Goal: Information Seeking & Learning: Learn about a topic

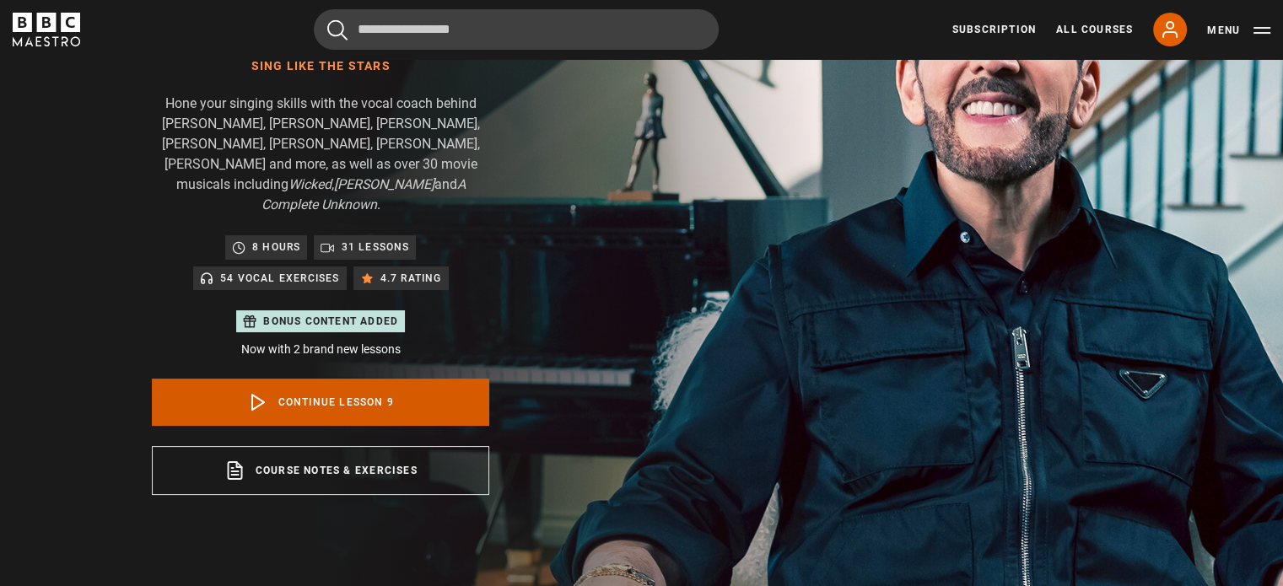
click at [259, 392] on icon at bounding box center [258, 402] width 20 height 20
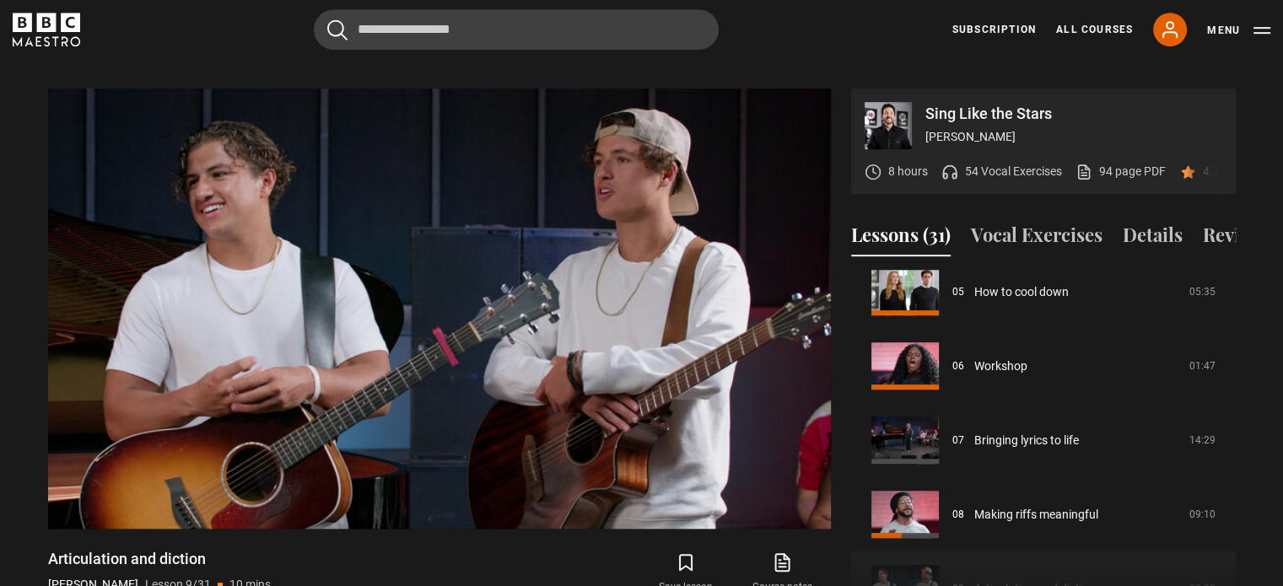
scroll to position [383, 0]
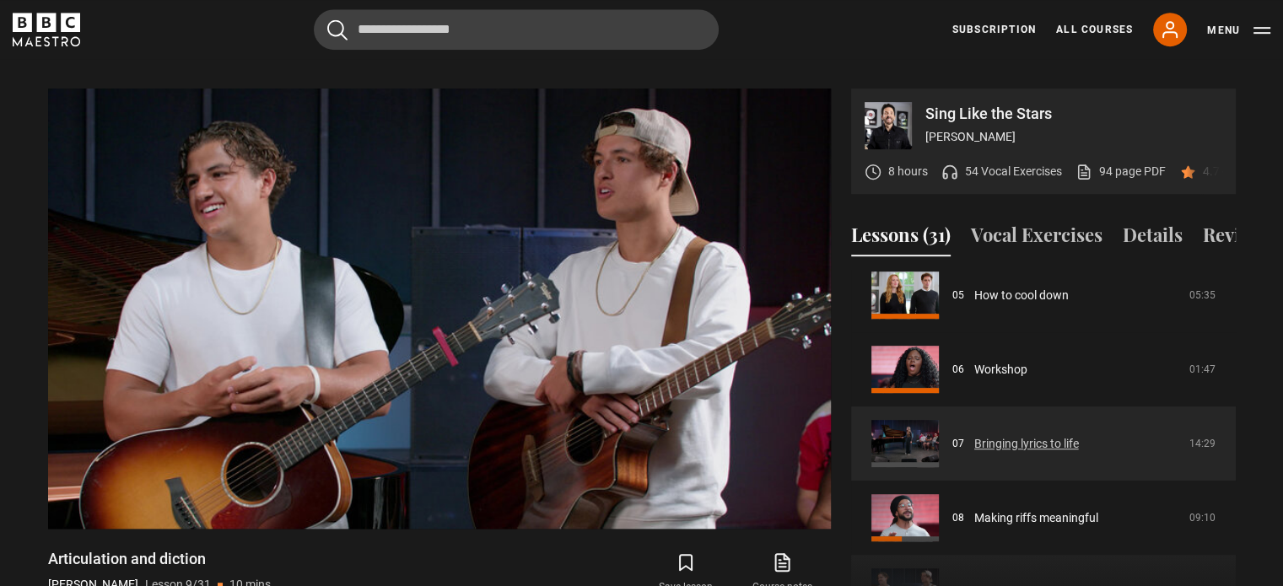
click at [1064, 437] on link "Bringing lyrics to life" at bounding box center [1026, 444] width 105 height 18
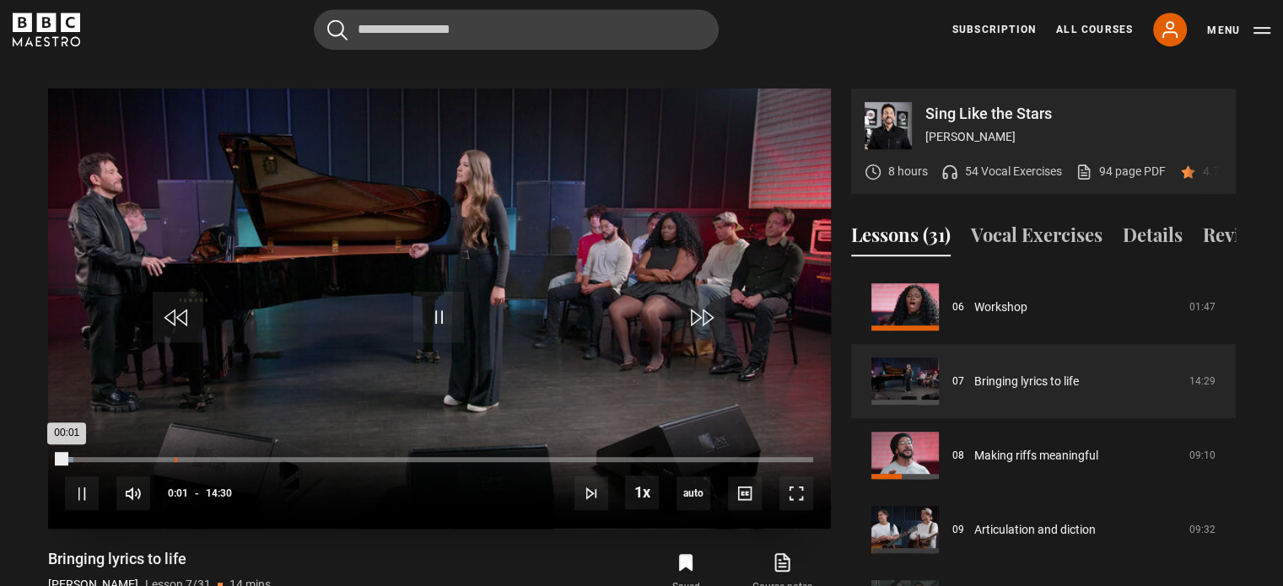
drag, startPoint x: 0, startPoint y: 0, endPoint x: 175, endPoint y: 439, distance: 472.0
click at [175, 457] on div "02:07" at bounding box center [176, 459] width 3 height 5
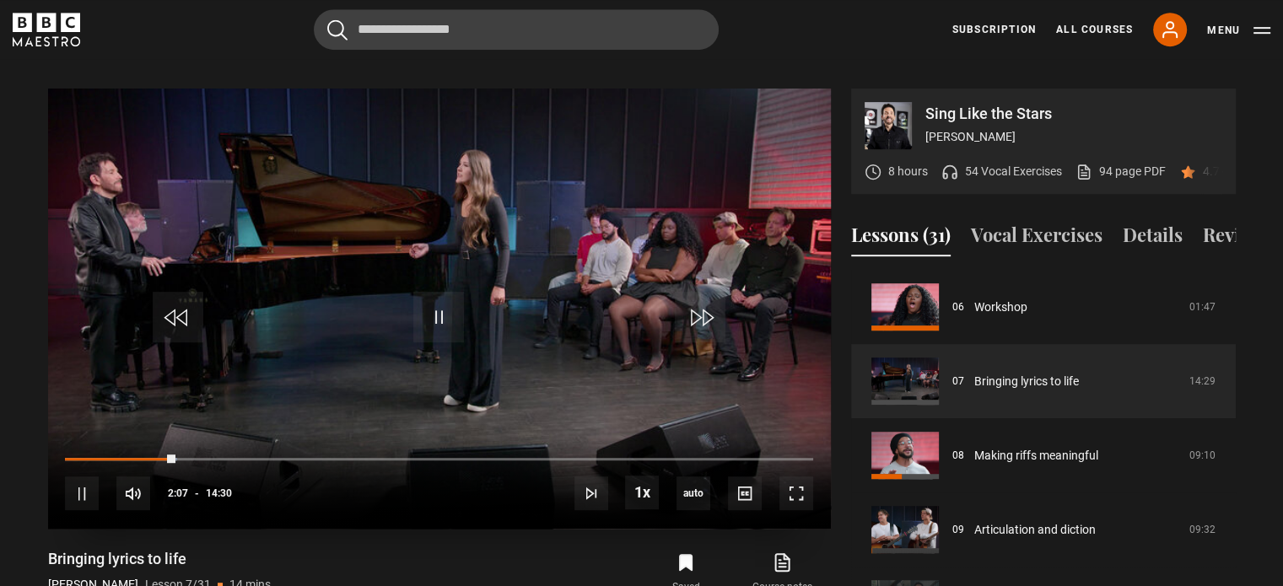
click at [284, 441] on div "10s Skip Back 10 seconds Pause 10s Skip Forward 10 seconds Loaded : 14.94% 04:1…" at bounding box center [439, 483] width 783 height 94
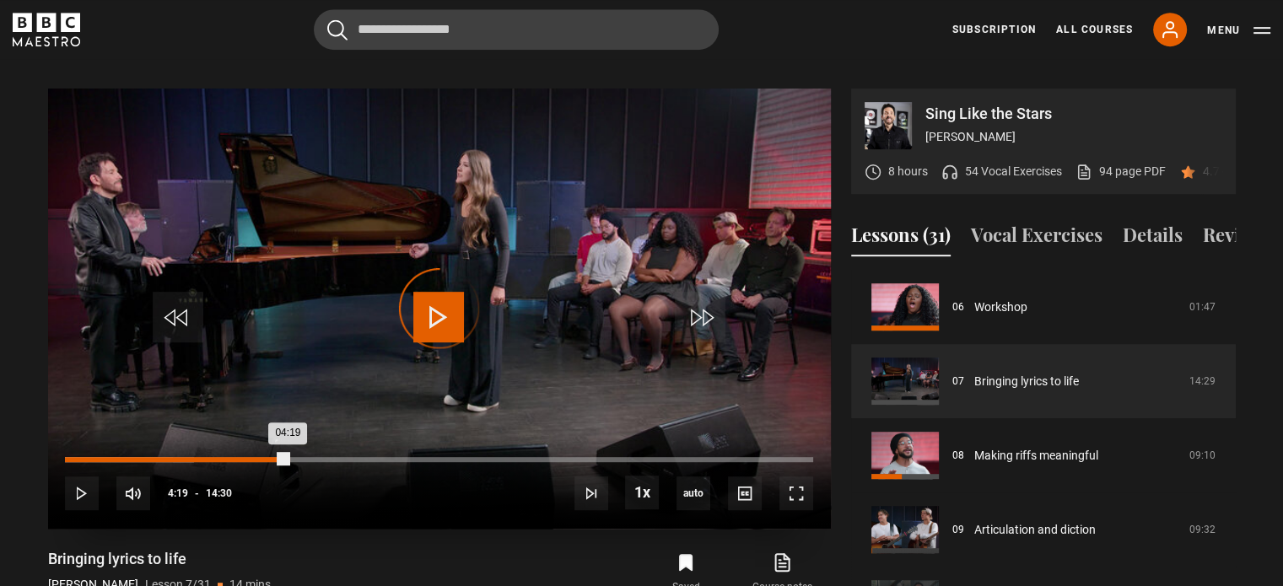
click at [287, 457] on div "Loaded : 17.24% 04:19 04:19" at bounding box center [438, 459] width 747 height 5
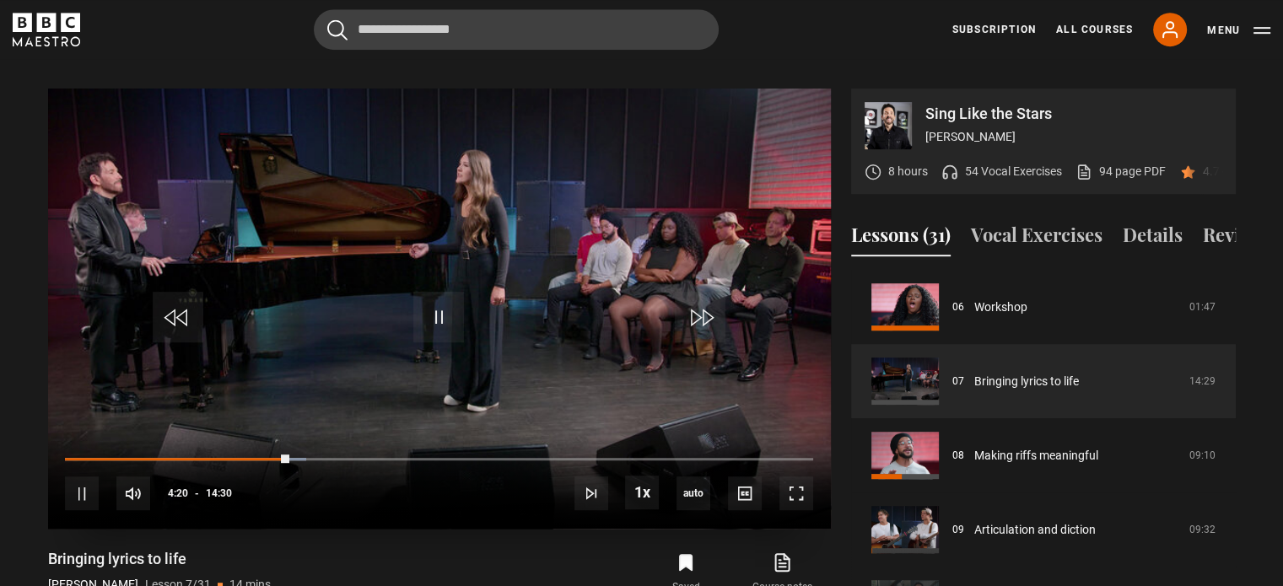
click at [505, 444] on div "10s Skip Back 10 seconds Pause 10s Skip Forward 10 seconds Loaded : 32.18% 08:3…" at bounding box center [439, 483] width 783 height 94
click at [450, 306] on span "Video Player" at bounding box center [438, 317] width 51 height 51
click at [444, 292] on span "Video Player" at bounding box center [438, 317] width 51 height 51
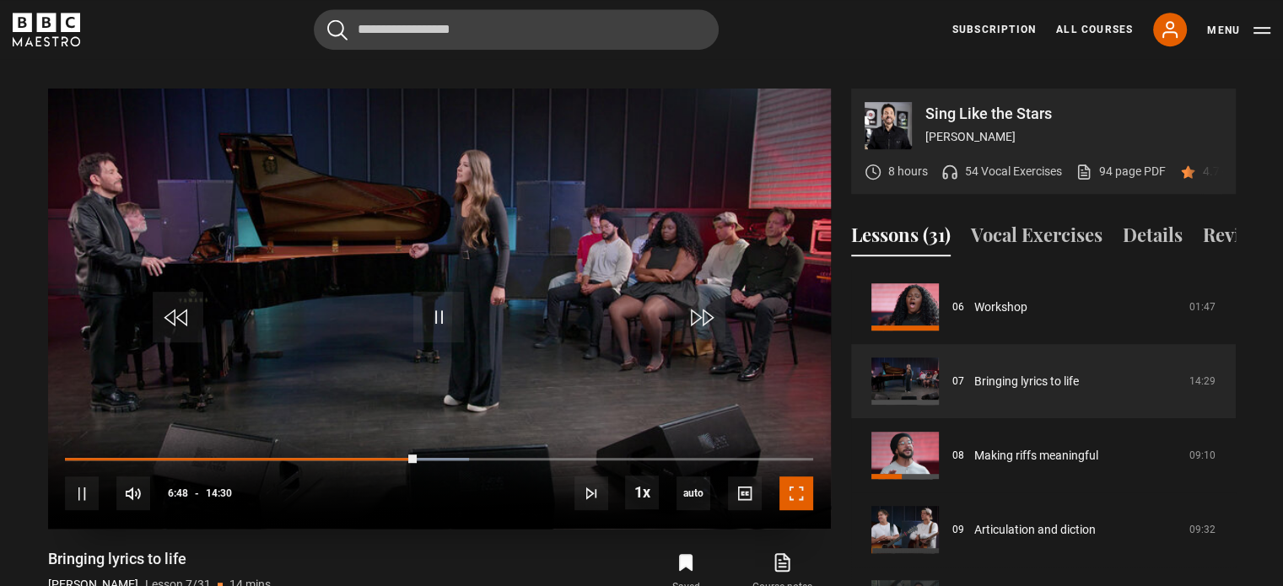
click at [787, 477] on span "Video Player" at bounding box center [796, 494] width 34 height 34
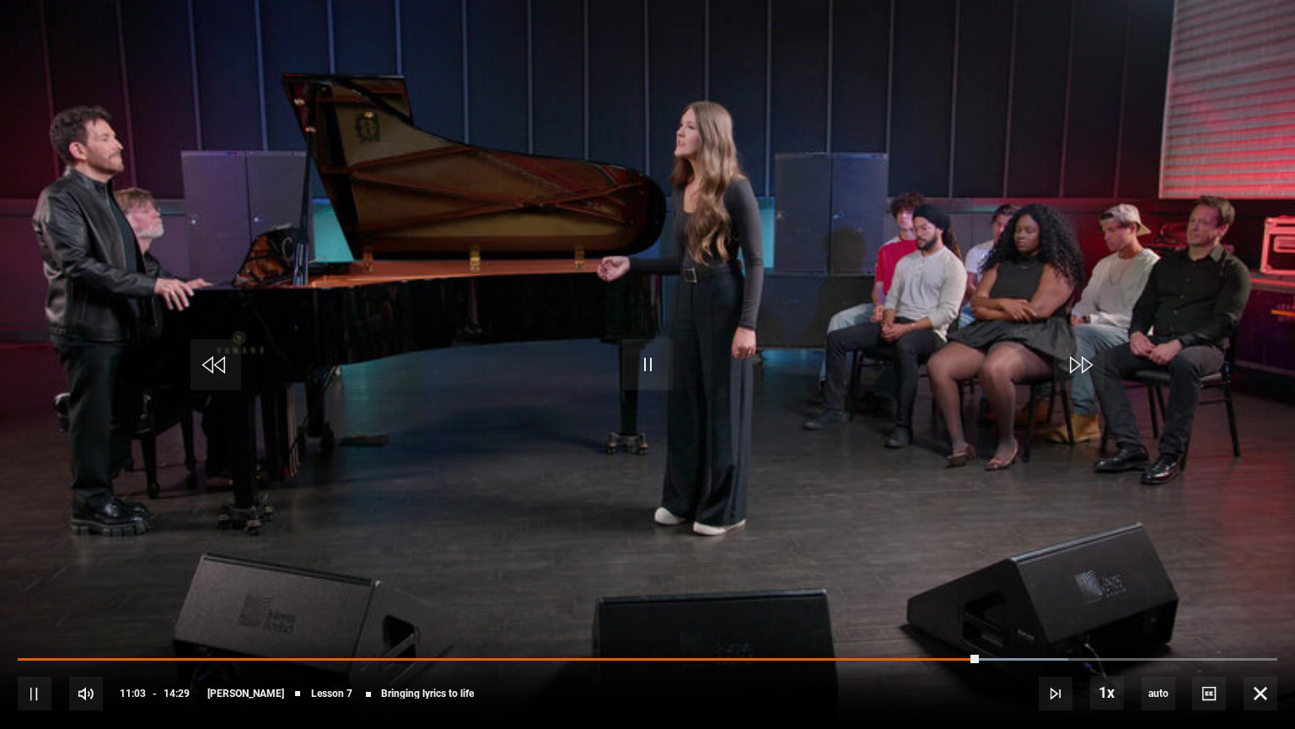
click at [725, 357] on video "Video Player" at bounding box center [647, 364] width 1295 height 729
click at [649, 332] on video "Video Player" at bounding box center [647, 364] width 1295 height 729
click at [565, 297] on video "Video Player" at bounding box center [647, 364] width 1295 height 729
click at [550, 408] on video "Video Player" at bounding box center [647, 364] width 1295 height 729
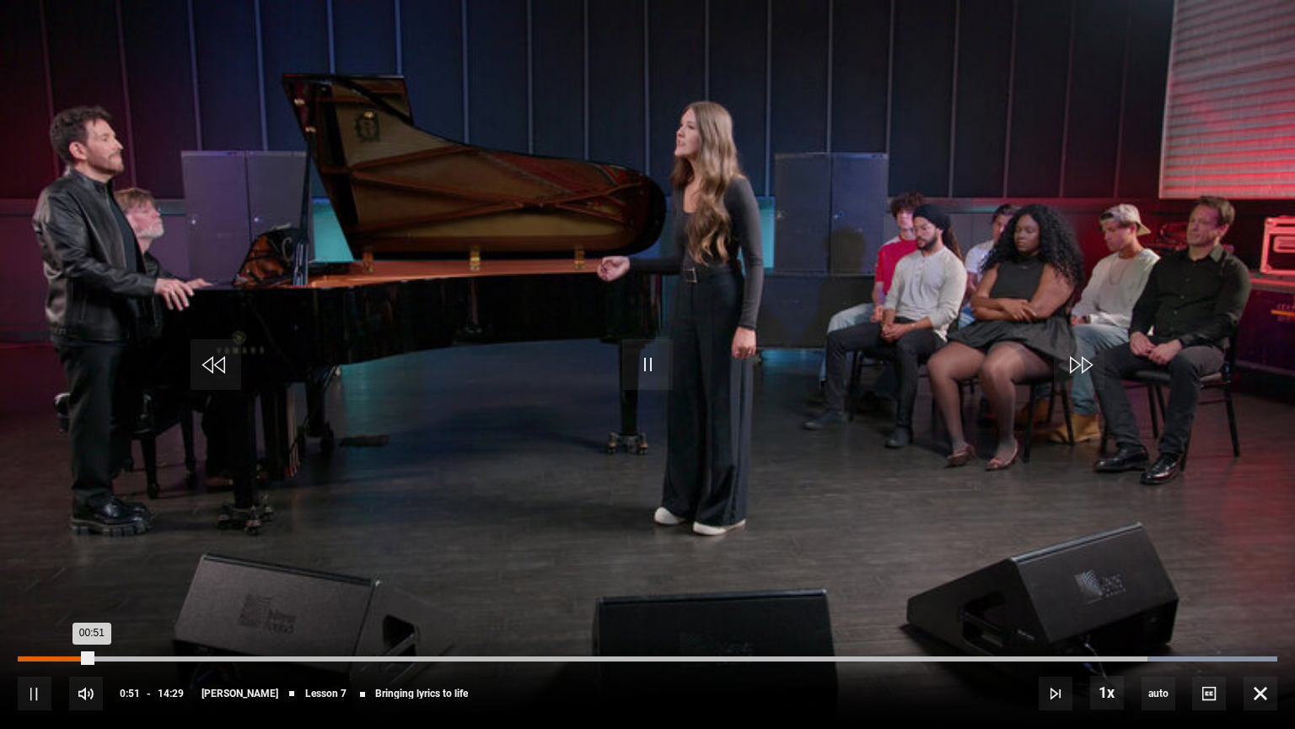
click at [91, 585] on div "Loaded : 100.00% 00:51 00:51" at bounding box center [648, 658] width 1260 height 5
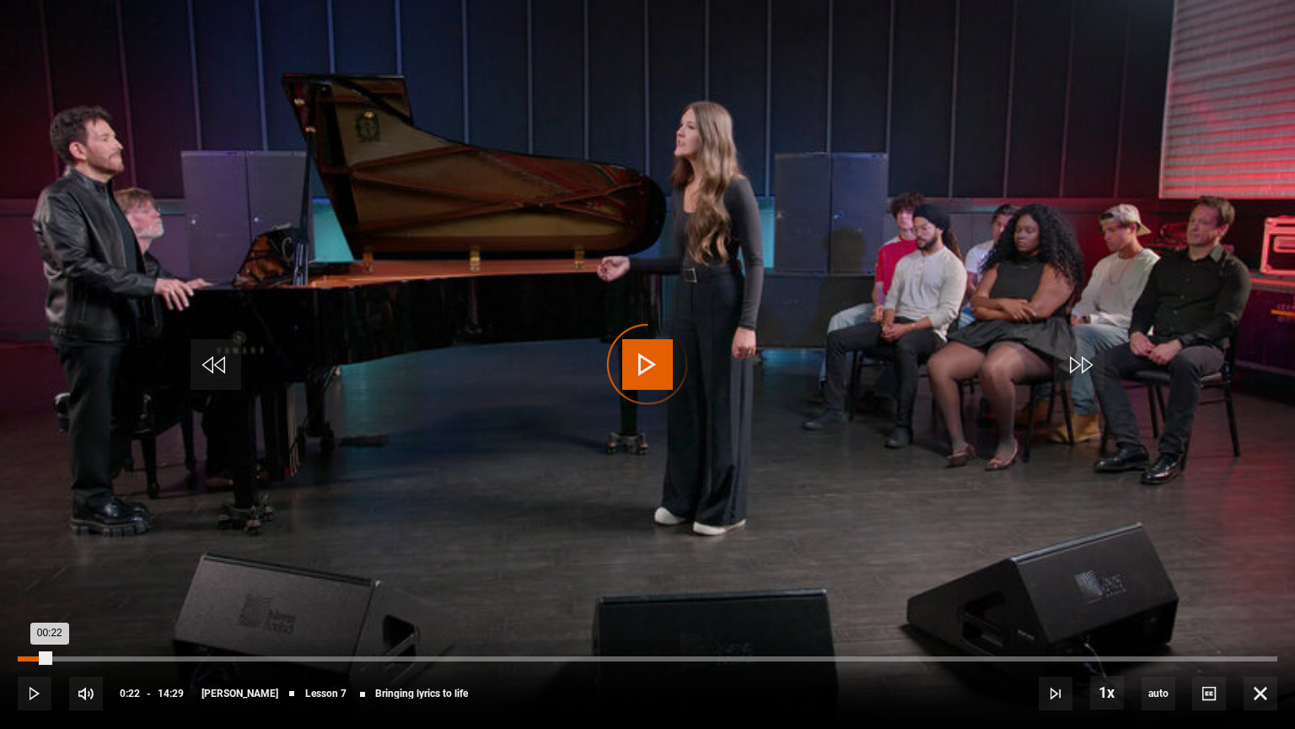
click at [49, 585] on div "Loaded : 0.00% 00:21 00:22" at bounding box center [648, 658] width 1260 height 5
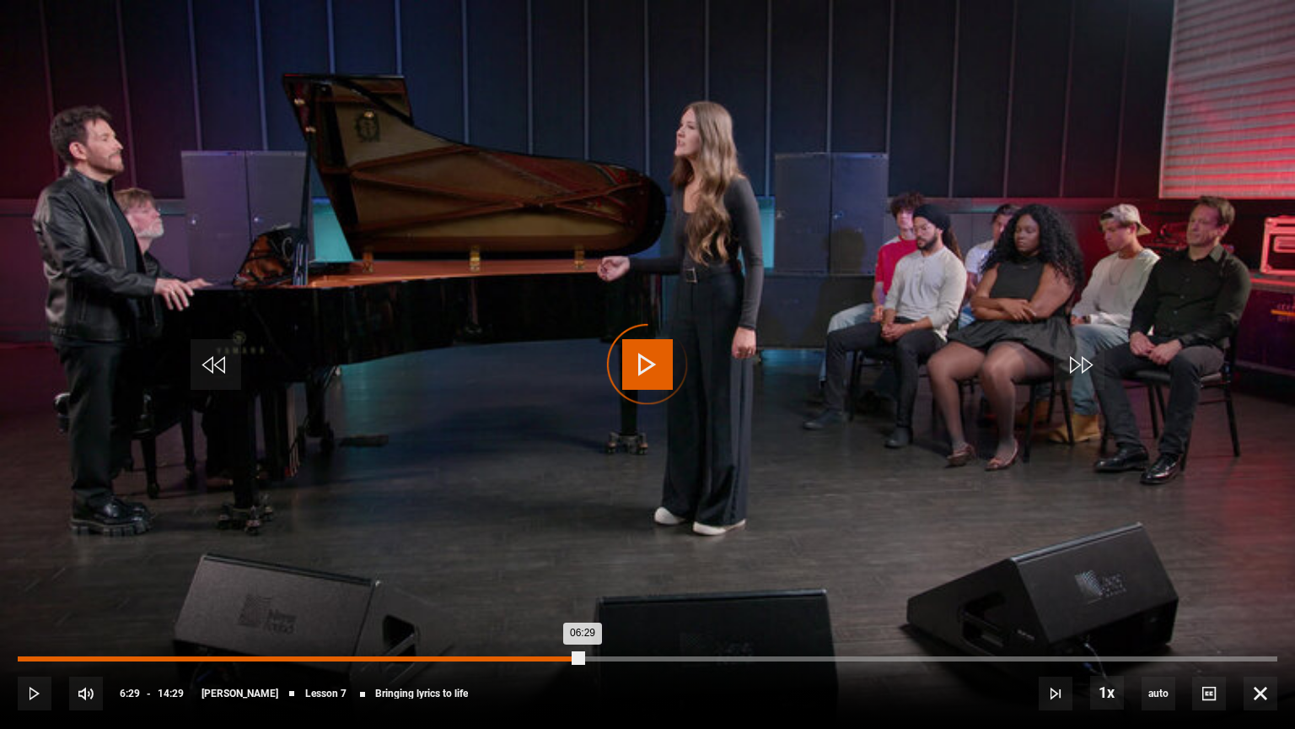
click at [583, 585] on div "Loaded : 0.00% 06:29 06:29" at bounding box center [648, 658] width 1260 height 5
click at [643, 585] on div "Loaded : 47.15% 07:11 07:11" at bounding box center [648, 658] width 1260 height 5
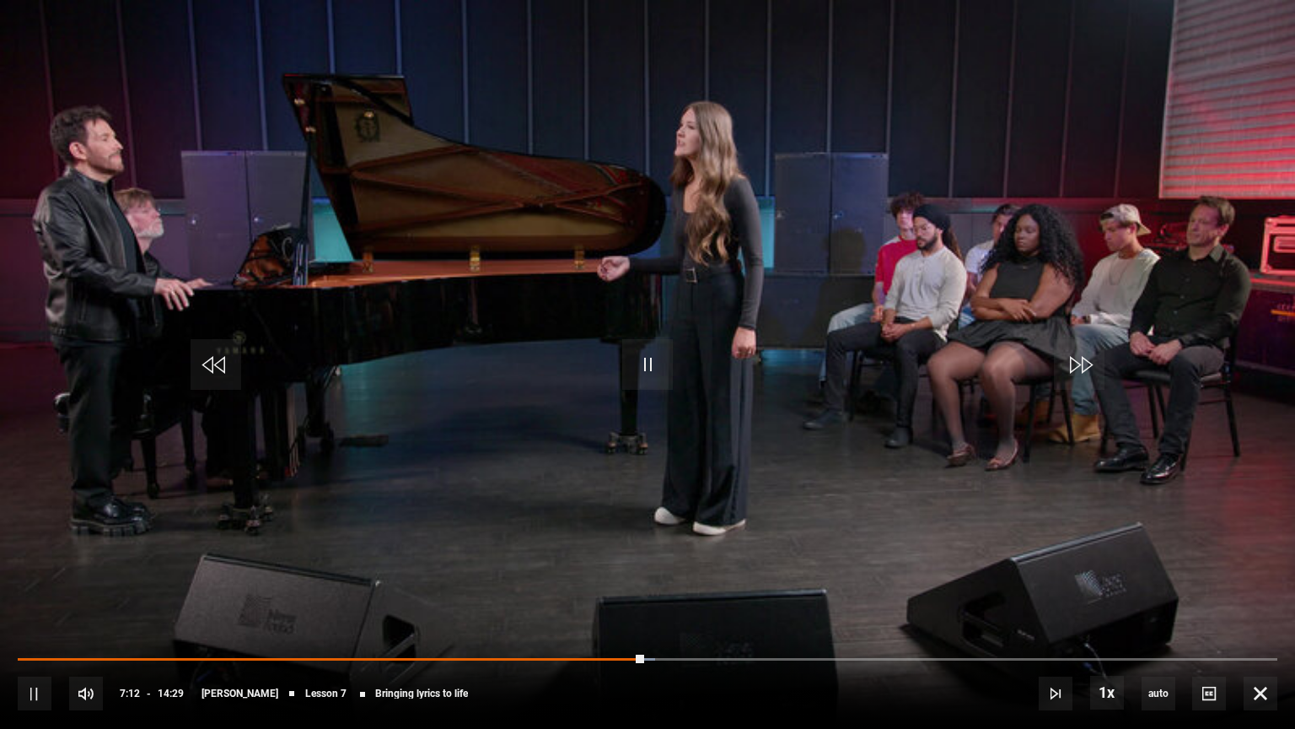
click at [786, 585] on div "10s Skip Back 10 seconds Pause 10s Skip Forward 10 seconds Loaded : 50.60% 08:3…" at bounding box center [647, 682] width 1295 height 94
click at [788, 585] on div "10s Skip Back 10 seconds Pause 10s Skip Forward 10 seconds Loaded : 51.75% 08:5…" at bounding box center [647, 682] width 1295 height 94
click at [788, 585] on div "10s Skip Back 10 seconds Pause 10s Skip Forward 10 seconds Loaded : 53.48% 08:5…" at bounding box center [647, 682] width 1295 height 94
drag, startPoint x: 649, startPoint y: 660, endPoint x: 810, endPoint y: 661, distance: 161.1
click at [810, 585] on div "10s Skip Back 10 seconds Play 10s Skip Forward 10 seconds Loaded : 0.00% 07:25 …" at bounding box center [647, 682] width 1295 height 94
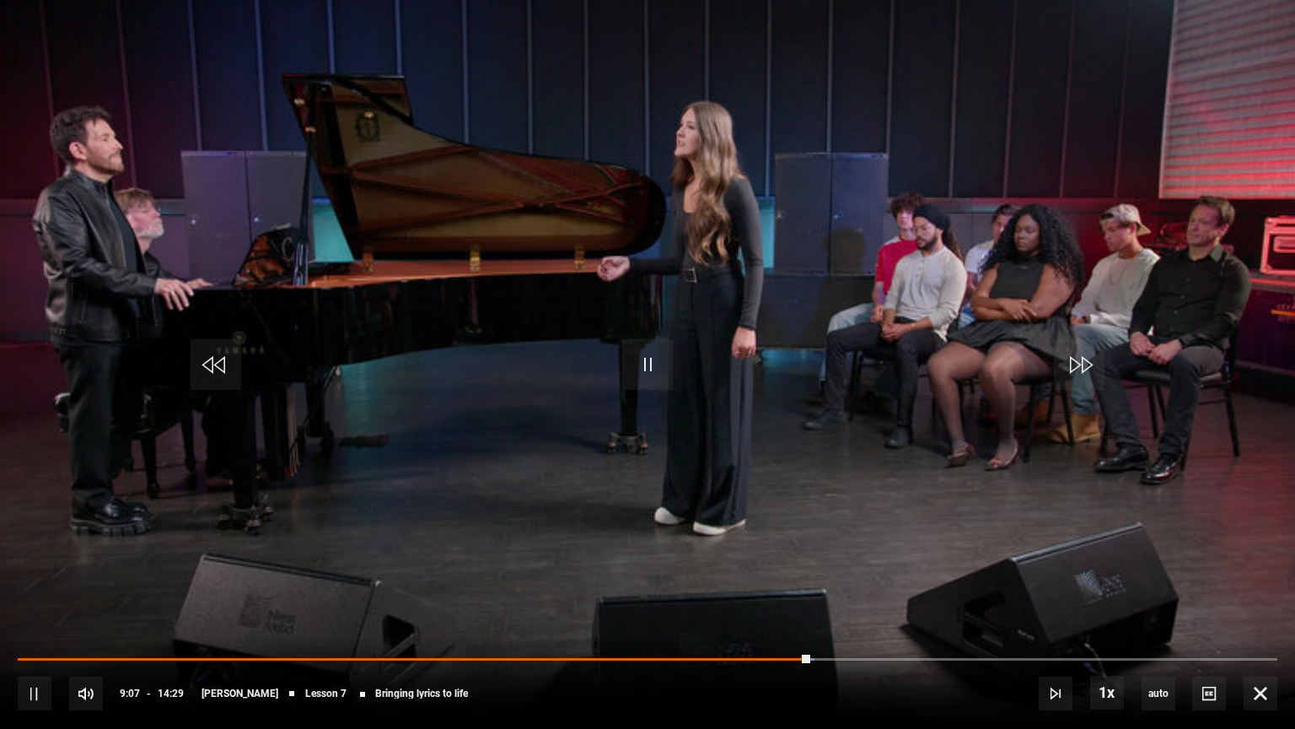
click at [810, 585] on div "10s Skip Back 10 seconds Pause 10s Skip Forward 10 seconds Loaded : 63.25% 07:2…" at bounding box center [647, 682] width 1295 height 94
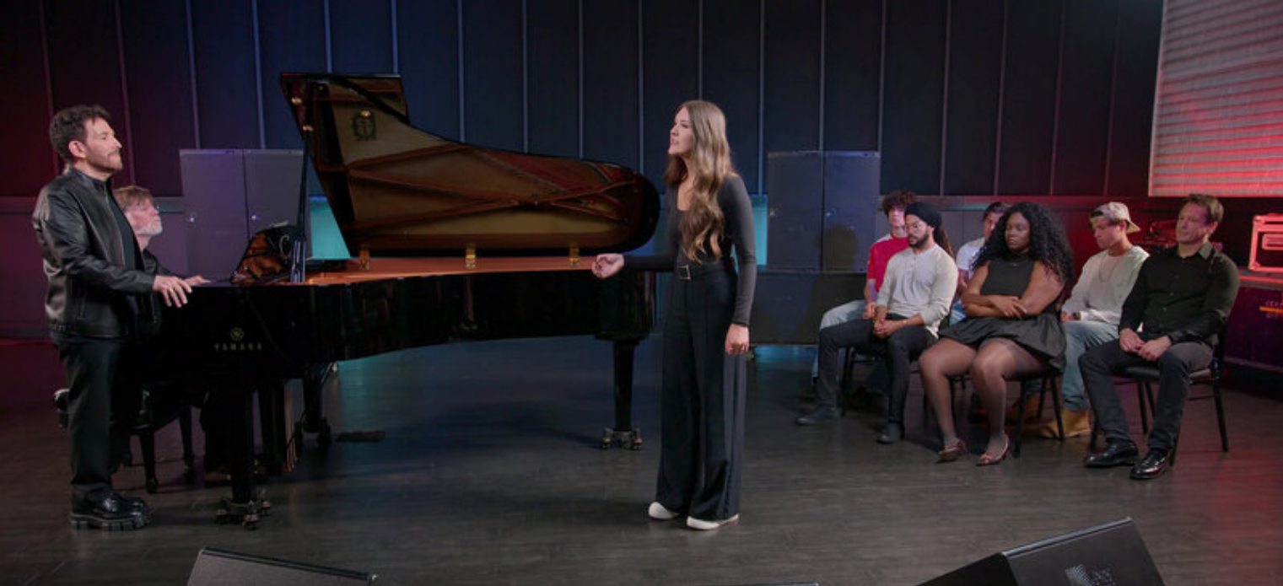
scroll to position [697, 0]
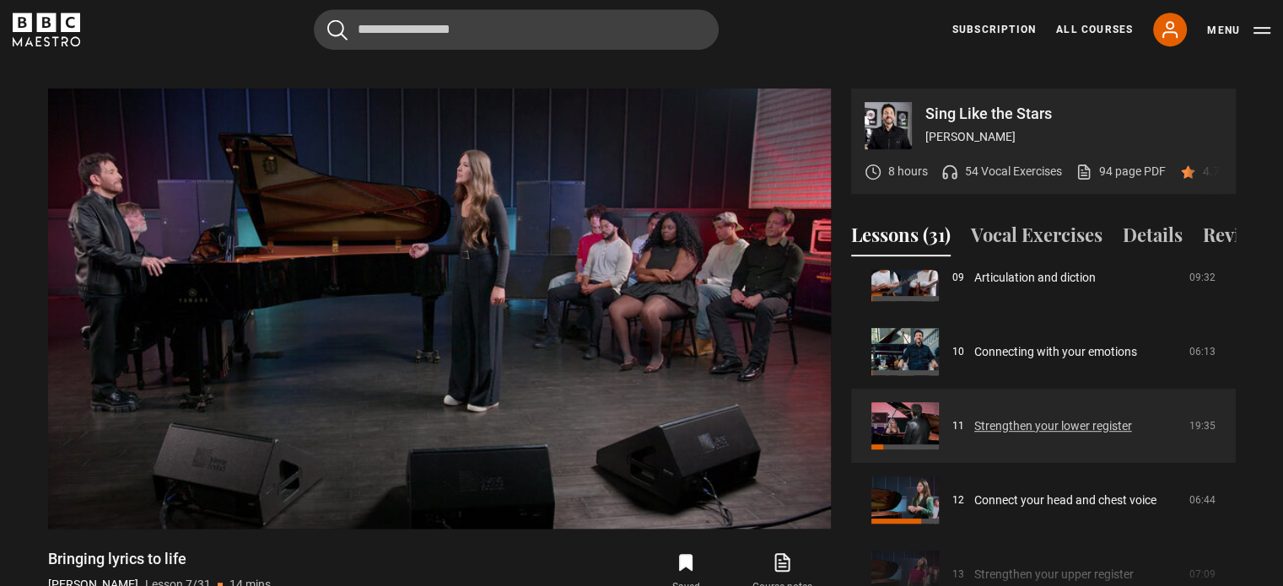
click at [1047, 428] on link "Strengthen your lower register" at bounding box center [1053, 426] width 158 height 18
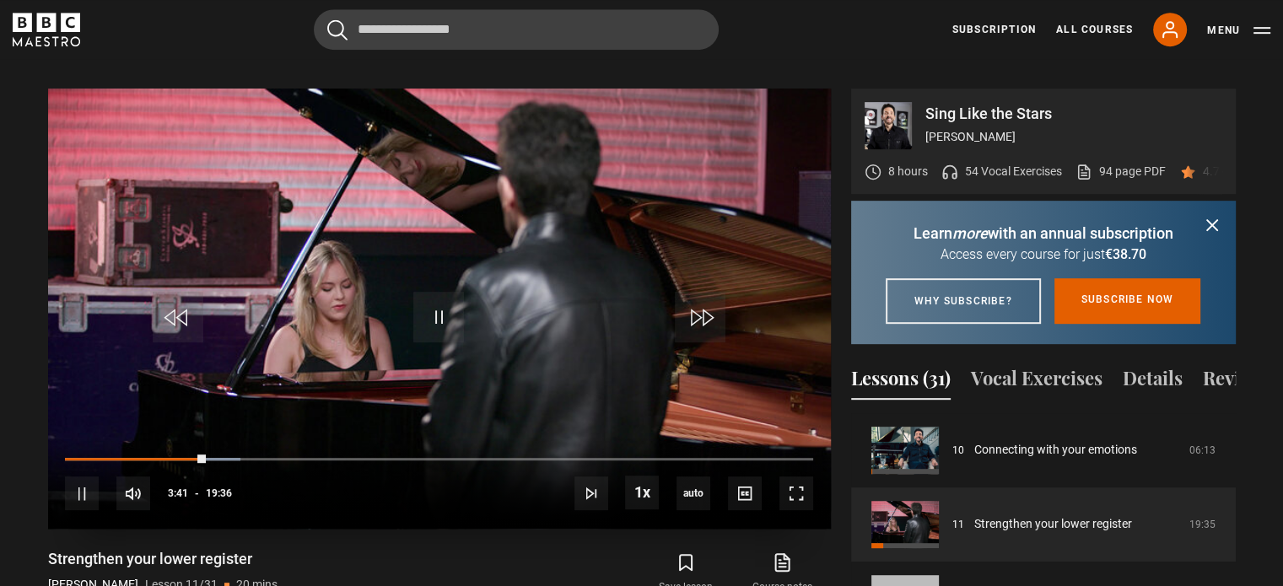
click at [148, 436] on div "10s Skip Back 10 seconds Pause 10s Skip Forward 10 seconds Loaded : 23.38% 02:1…" at bounding box center [439, 483] width 783 height 94
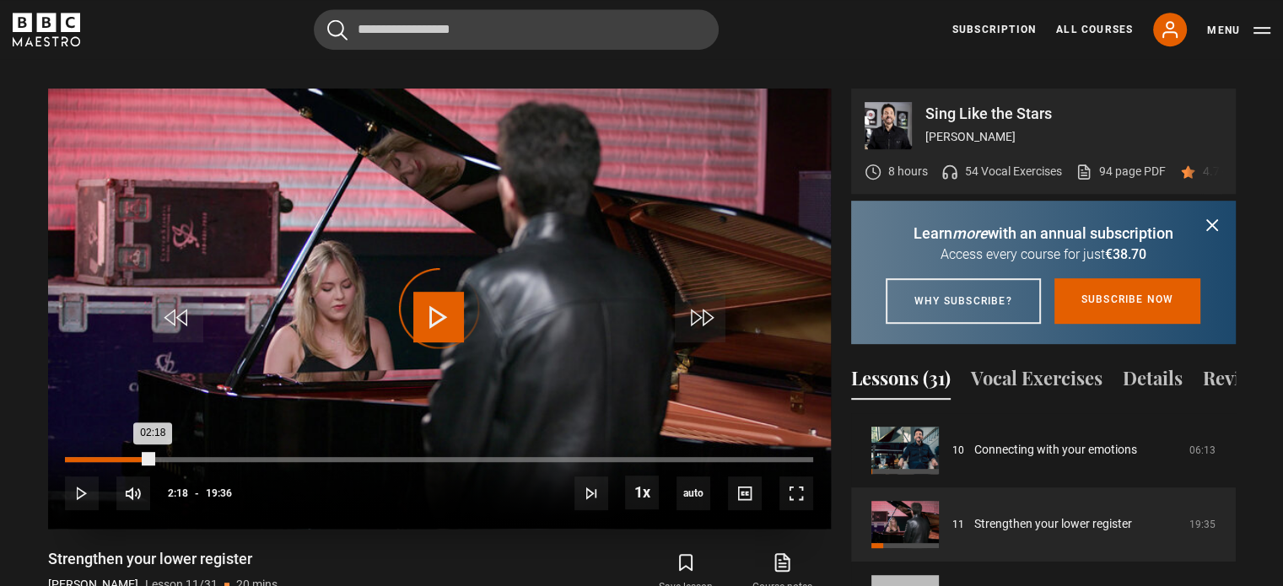
click at [153, 457] on div "Loaded : 0.00% 02:18 02:18" at bounding box center [438, 459] width 747 height 5
click at [110, 457] on div "Loaded : 0.00% 01:11 01:11" at bounding box center [438, 459] width 747 height 5
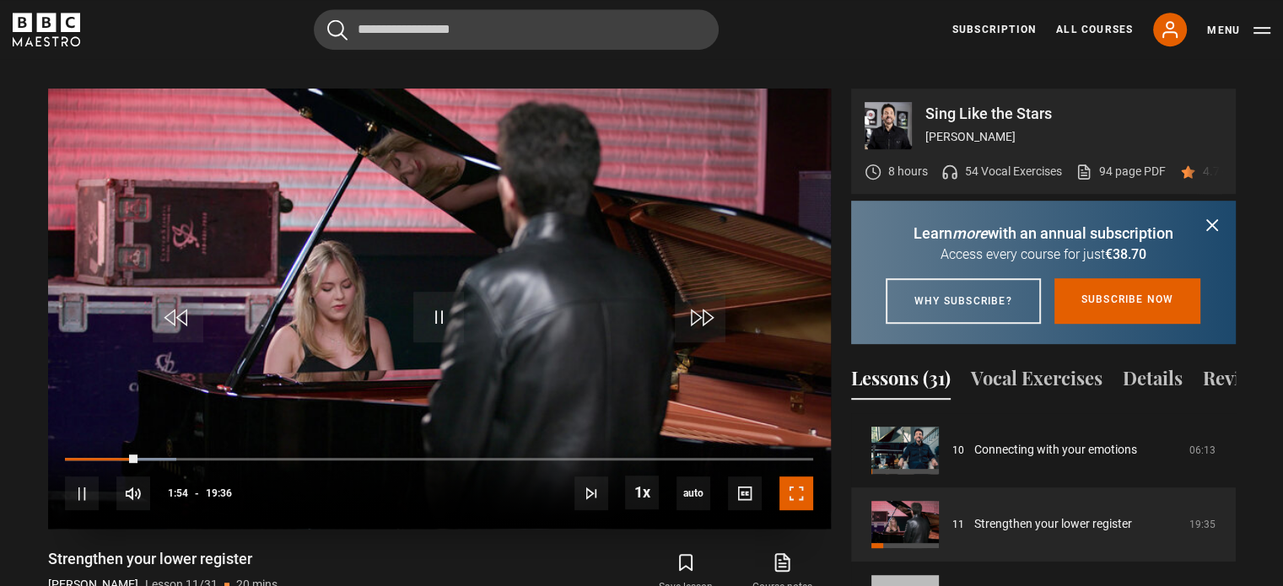
click at [787, 477] on span "Video Player" at bounding box center [796, 494] width 34 height 34
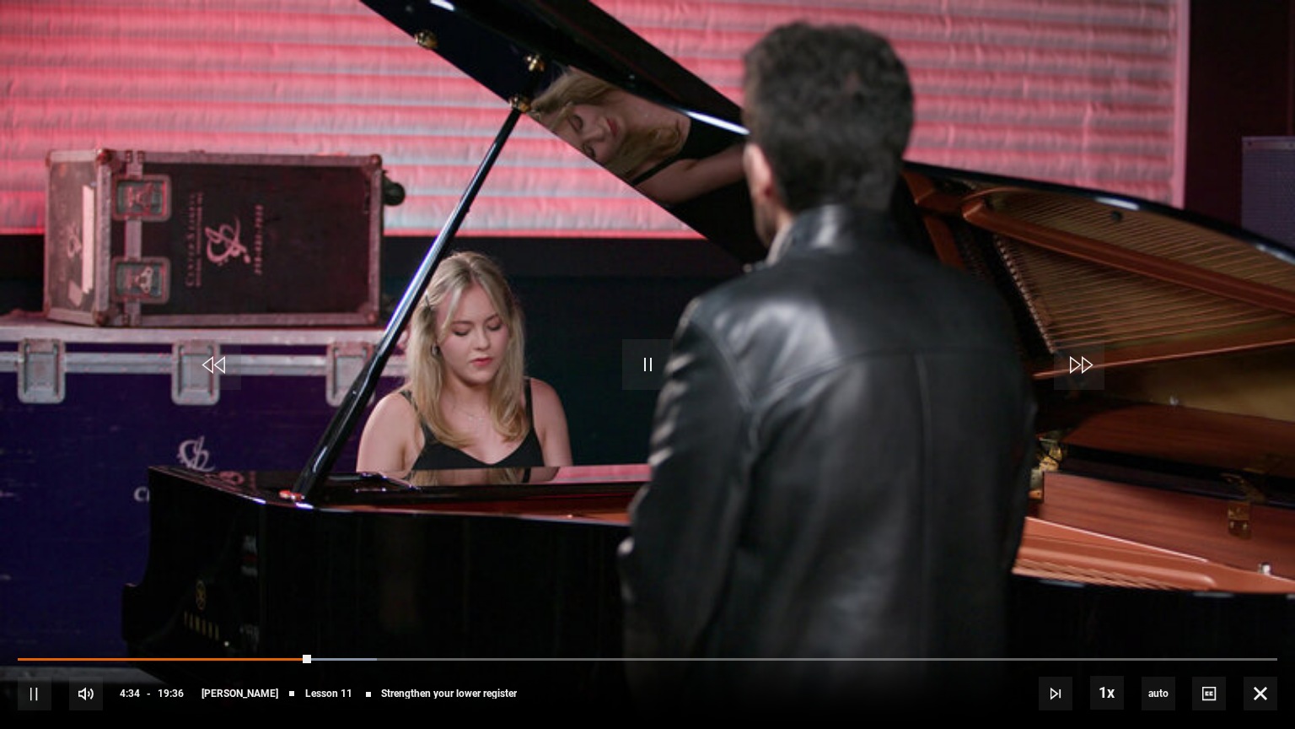
click at [815, 438] on video "Video Player" at bounding box center [647, 364] width 1295 height 729
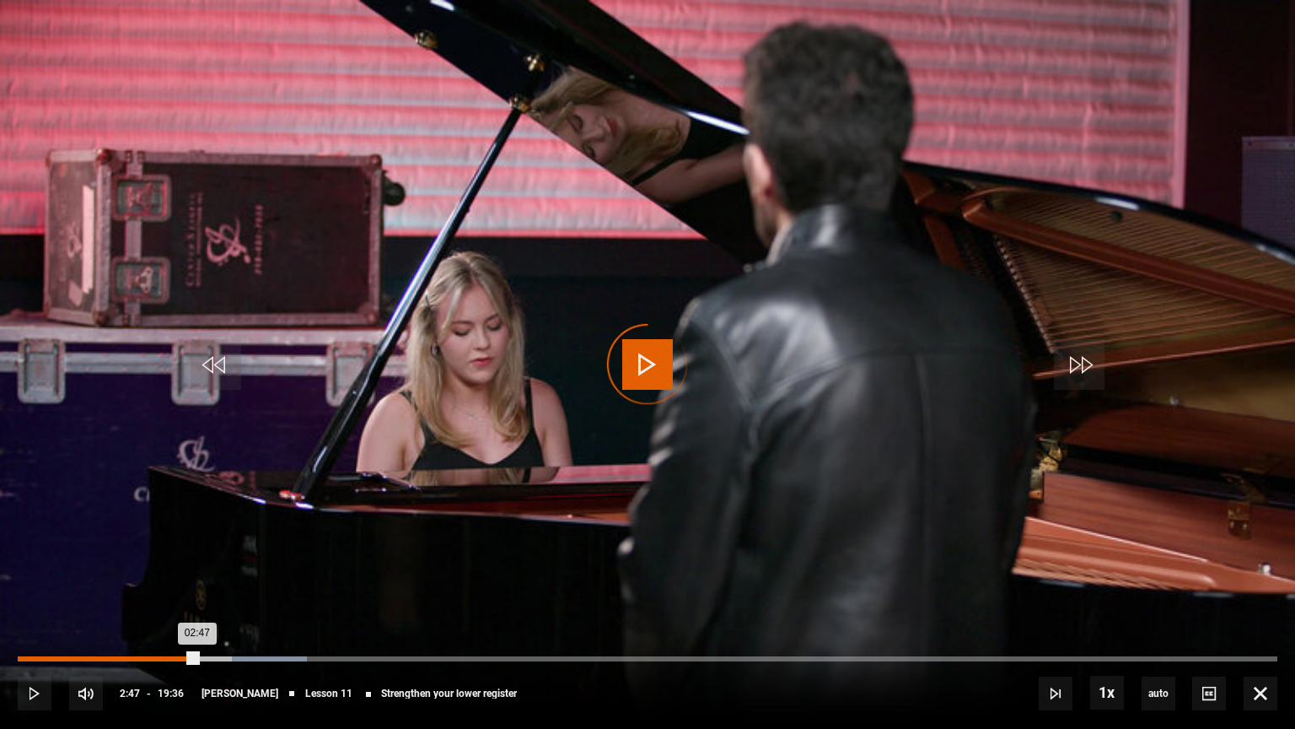
click at [197, 585] on div "Loaded : 22.96% 02:47 02:47" at bounding box center [648, 658] width 1260 height 5
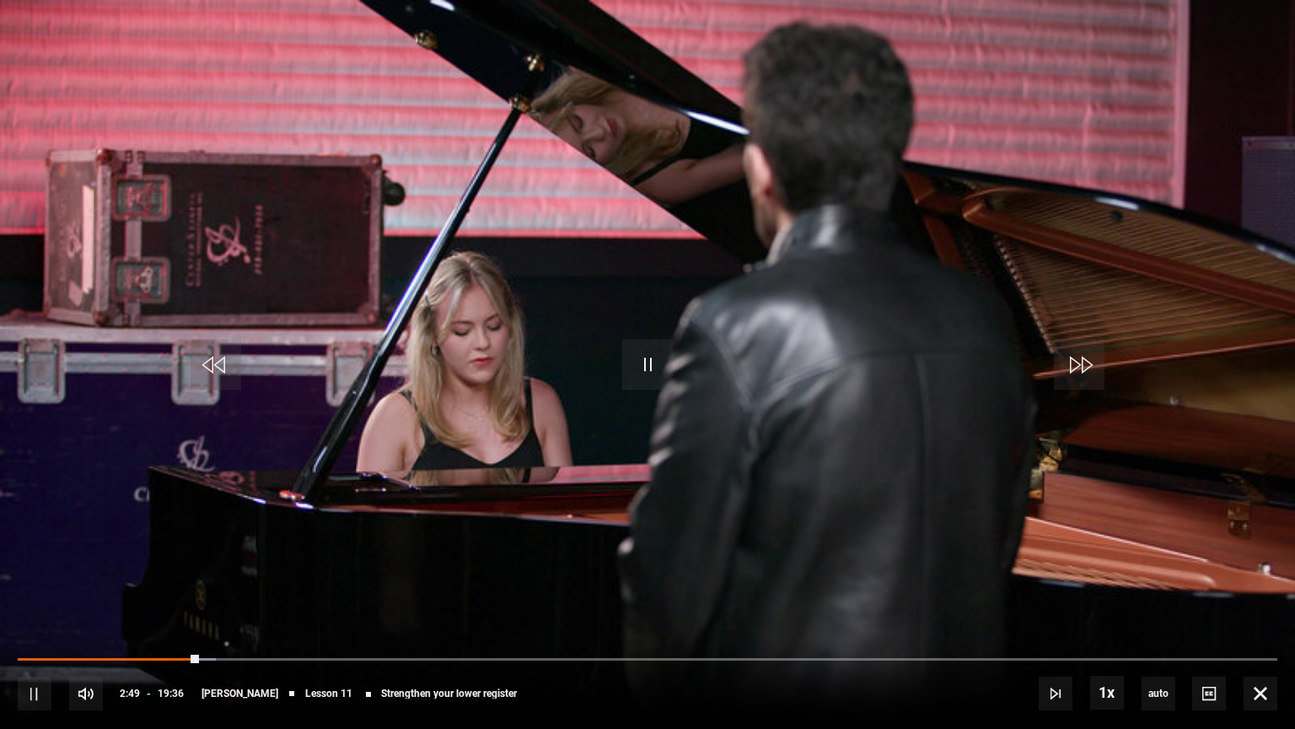
click at [140, 585] on div "10s Skip Back 10 seconds Pause 10s Skip Forward 10 seconds Loaded : 15.73% 02:3…" at bounding box center [647, 682] width 1295 height 94
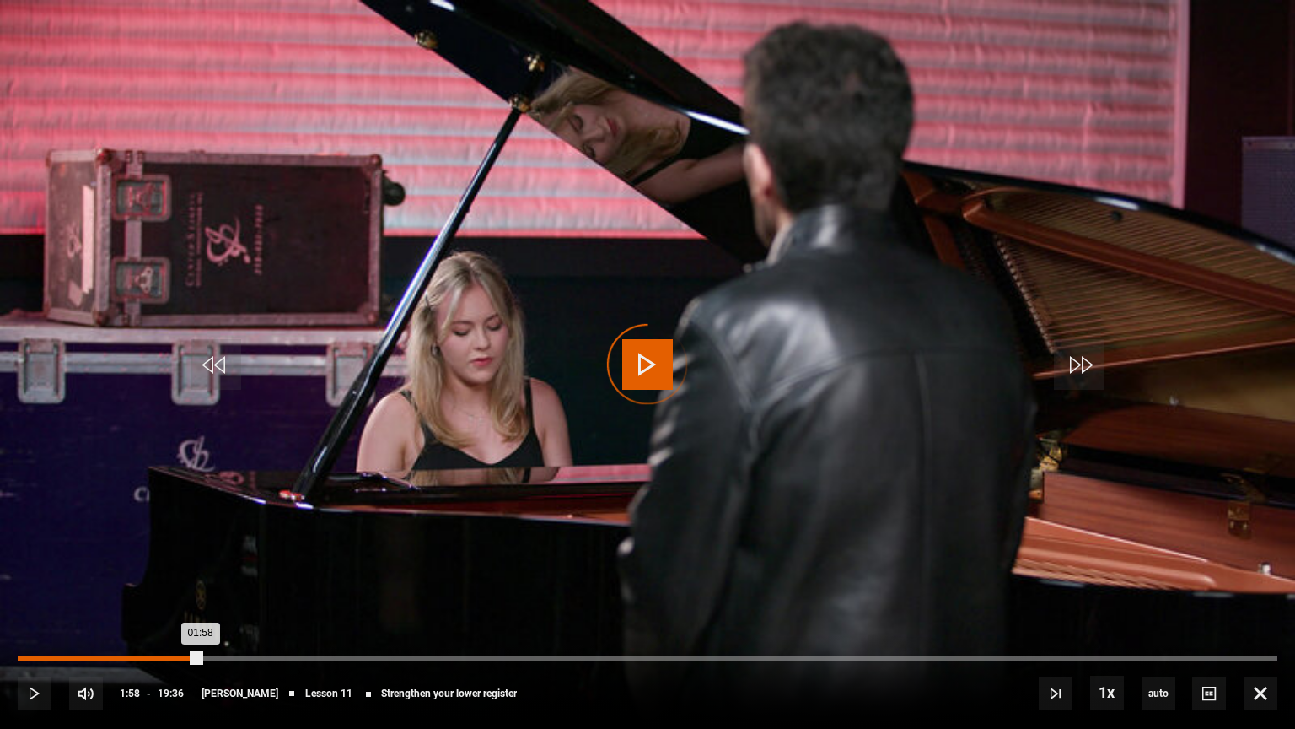
click at [144, 585] on div "01:58" at bounding box center [145, 658] width 3 height 5
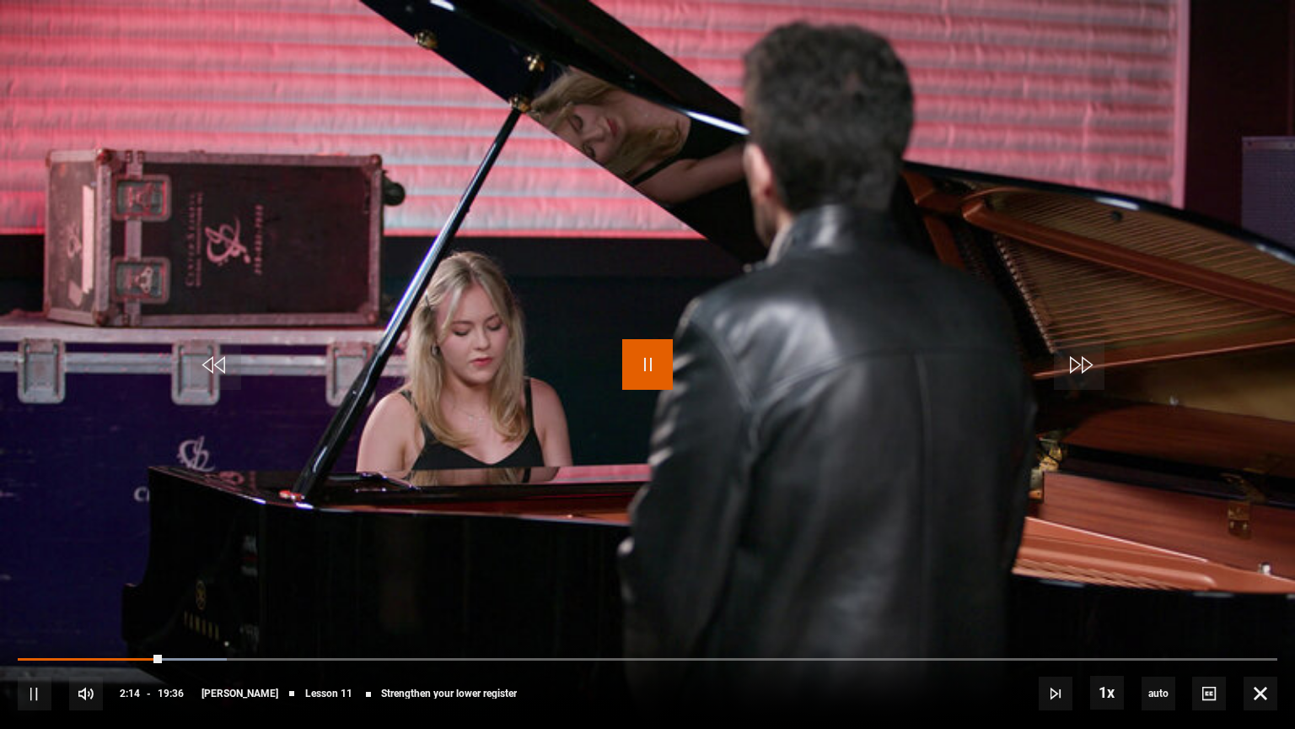
click at [669, 377] on span "Video Player" at bounding box center [647, 364] width 51 height 51
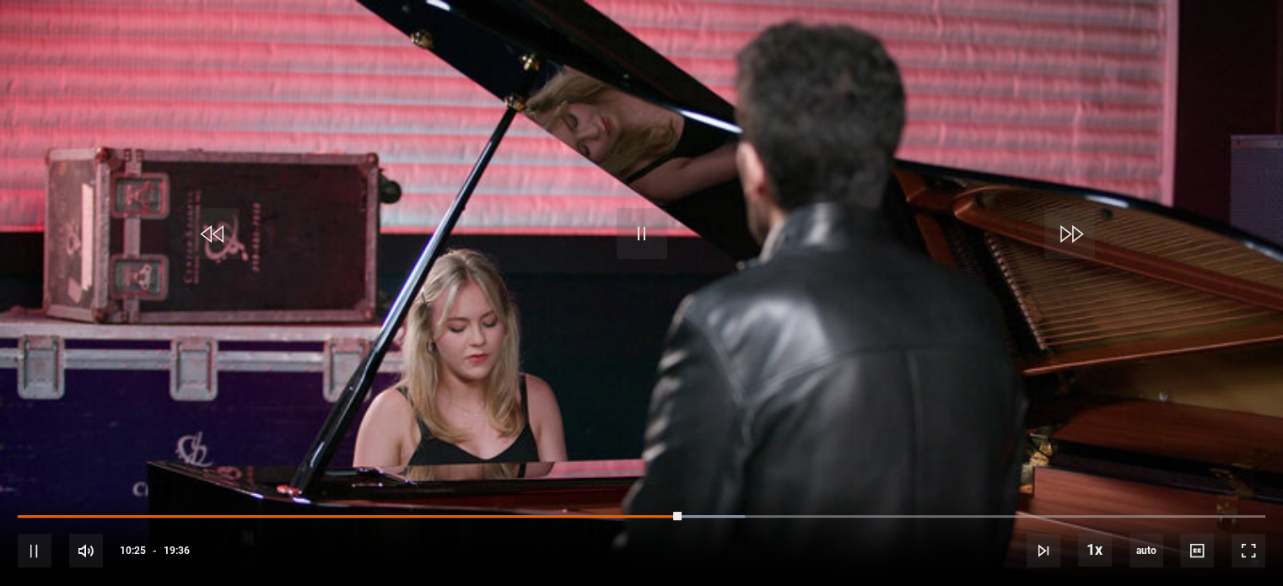
scroll to position [1080, 0]
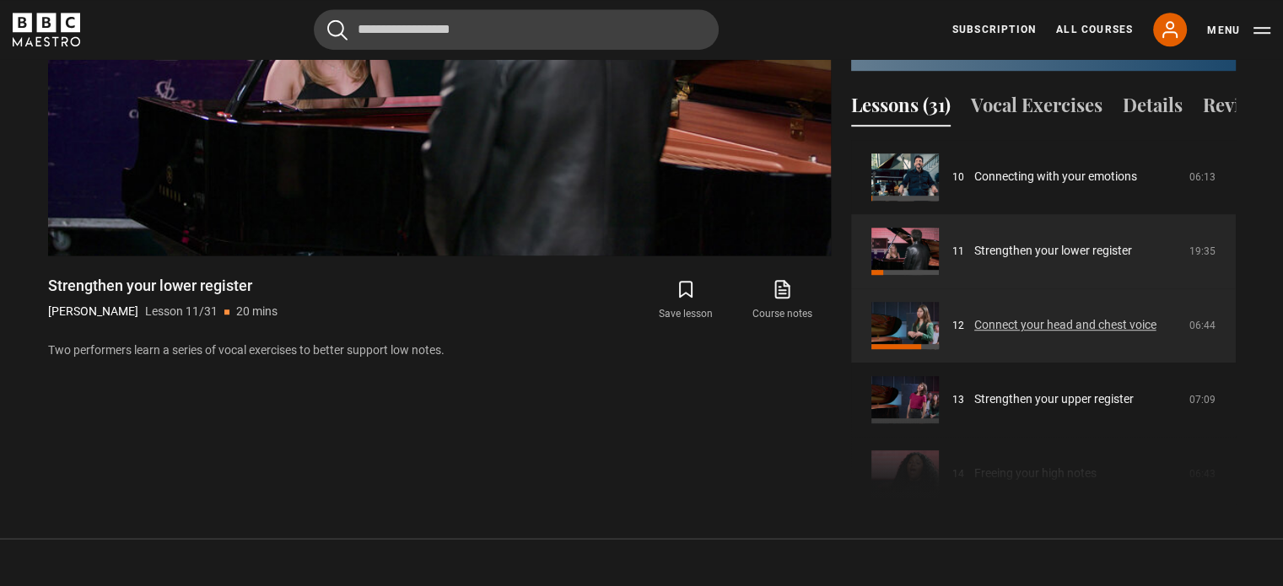
click at [1042, 334] on link "Connect your head and chest voice" at bounding box center [1065, 325] width 182 height 18
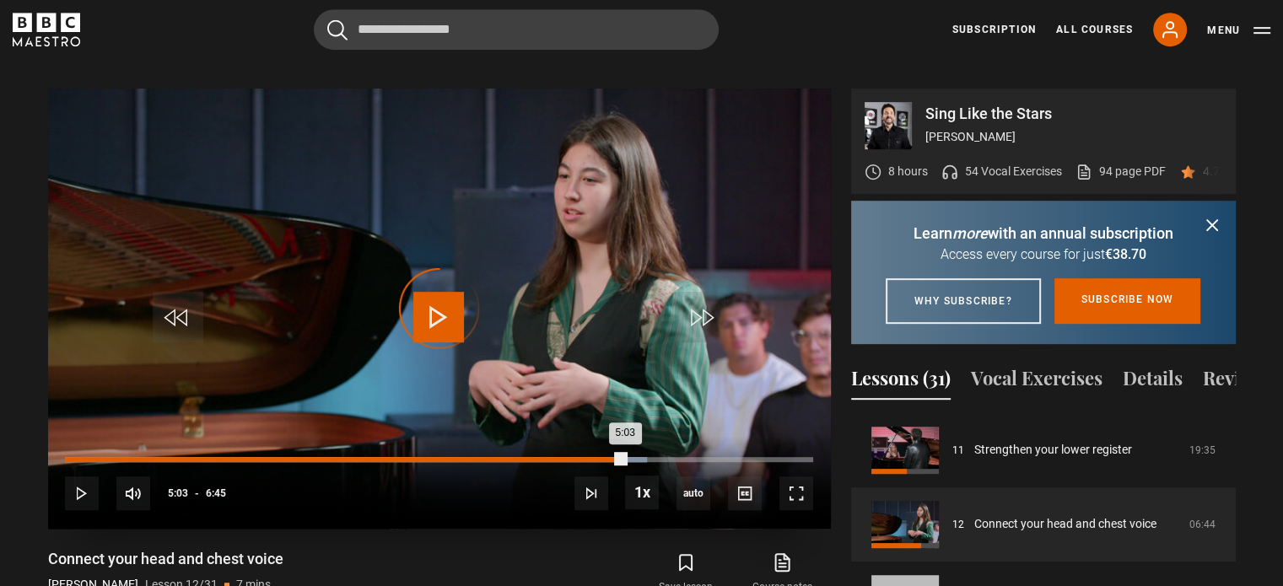
click at [356, 457] on div "2:37" at bounding box center [357, 459] width 3 height 5
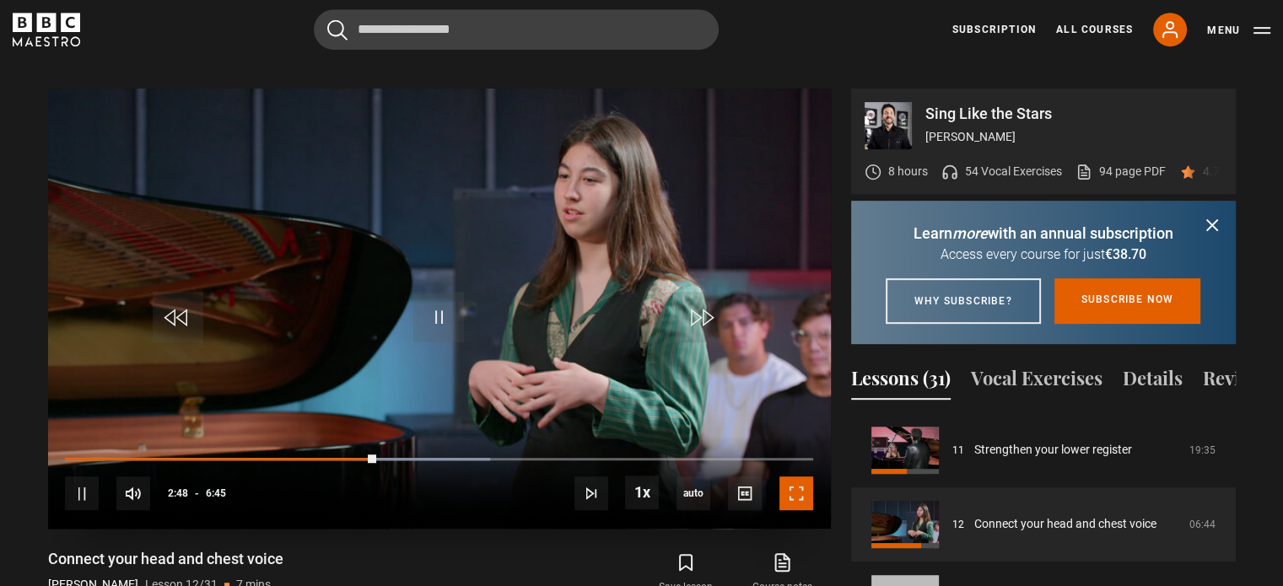
click at [807, 477] on span "Video Player" at bounding box center [796, 494] width 34 height 34
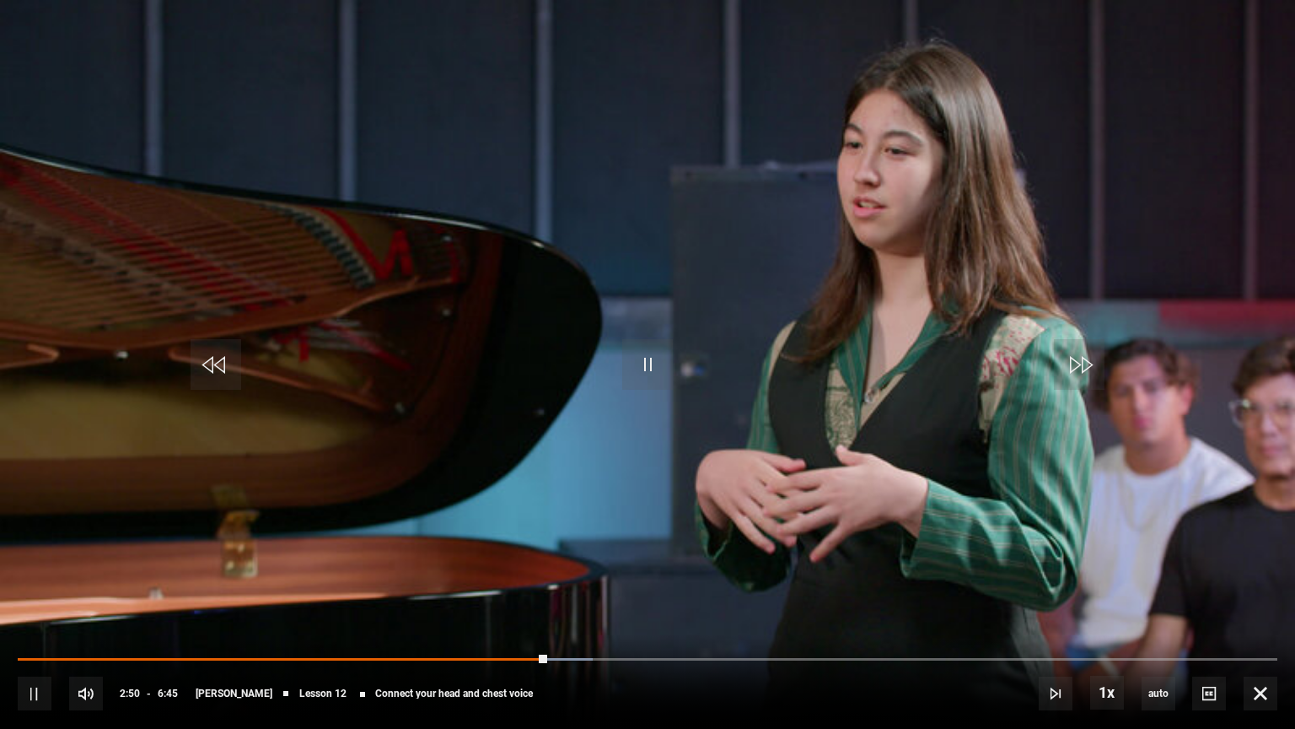
click at [466, 585] on div "10s Skip Back 10 seconds Pause 10s Skip Forward 10 seconds Loaded : 45.68% 2:24…" at bounding box center [647, 682] width 1295 height 94
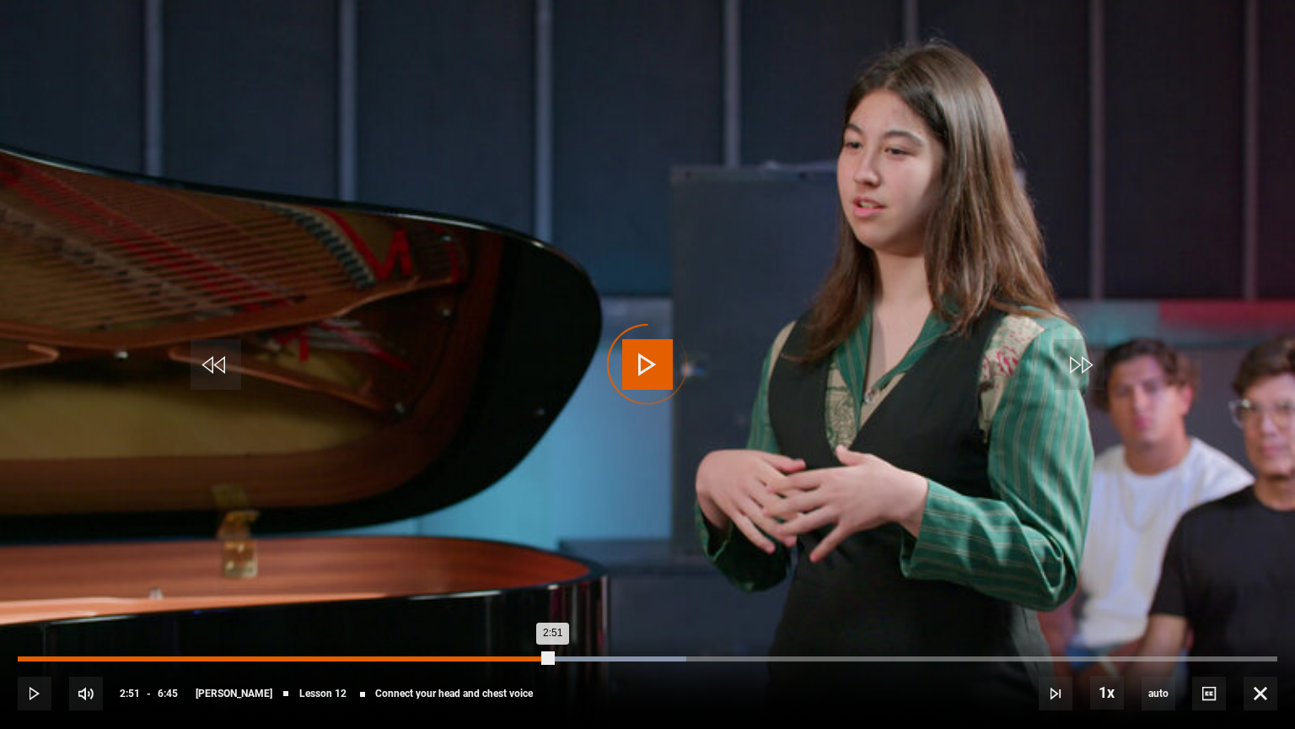
click at [463, 585] on div "Loaded : 53.09% 2:23 2:51" at bounding box center [648, 658] width 1260 height 5
click at [583, 585] on div "3:01" at bounding box center [584, 658] width 3 height 5
click at [560, 585] on div "Loaded : 0.00% 2:54 2:54" at bounding box center [648, 658] width 1260 height 5
click at [561, 585] on div "2:54" at bounding box center [562, 658] width 3 height 5
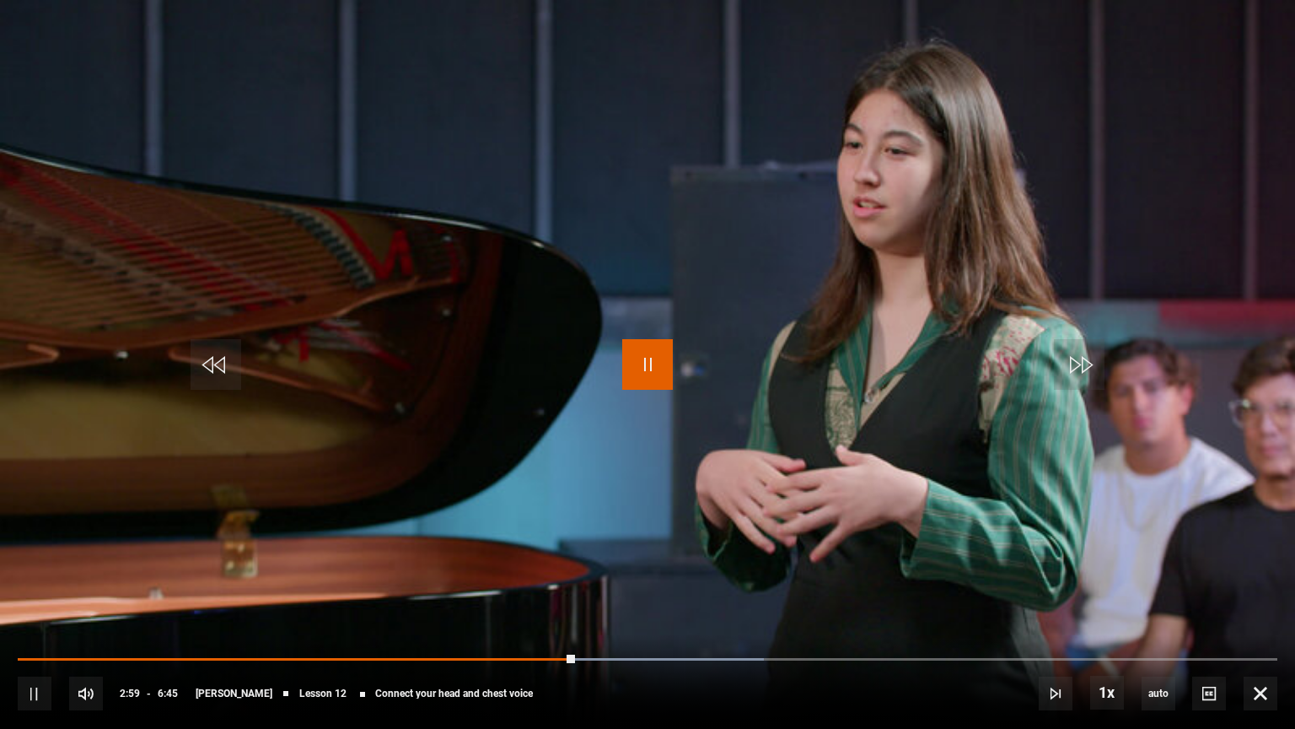
click at [635, 364] on span "Video Player" at bounding box center [647, 364] width 51 height 51
click at [745, 447] on video "Video Player" at bounding box center [647, 364] width 1295 height 729
click at [619, 299] on video "Video Player" at bounding box center [647, 364] width 1295 height 729
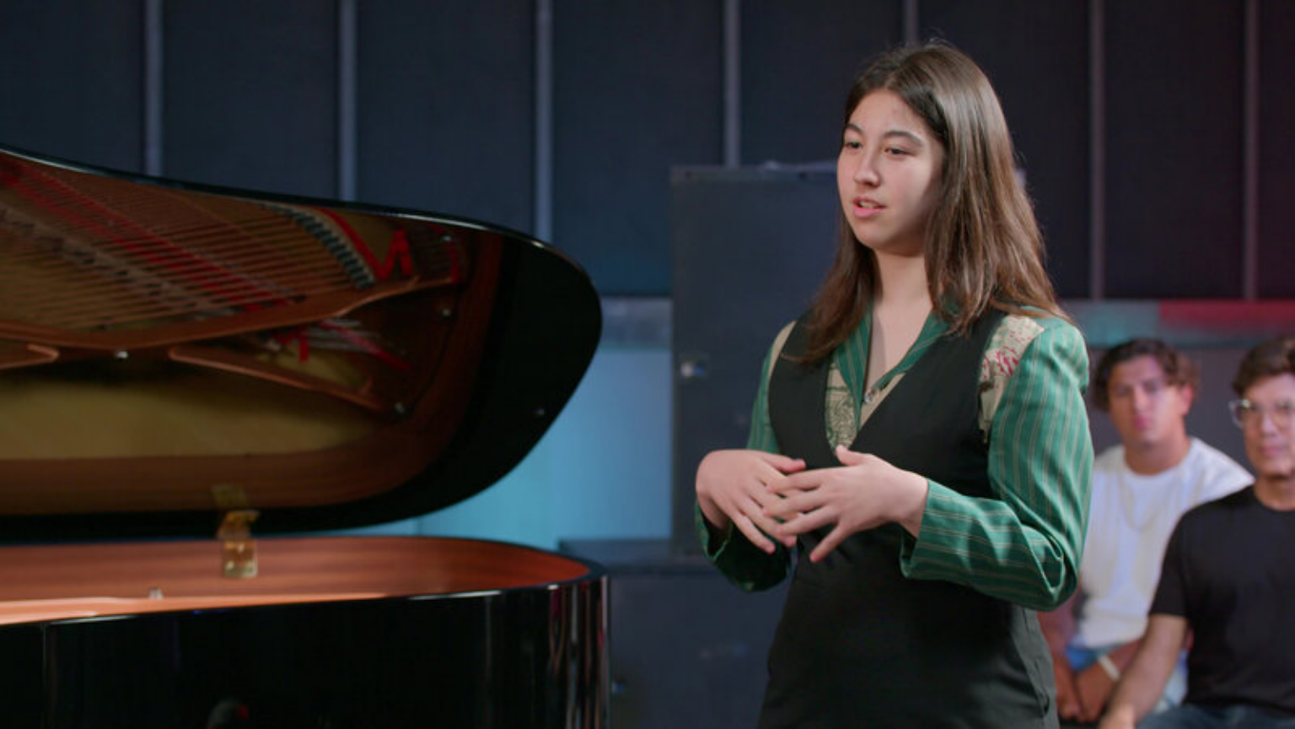
click at [619, 299] on video "Video Player" at bounding box center [647, 364] width 1295 height 729
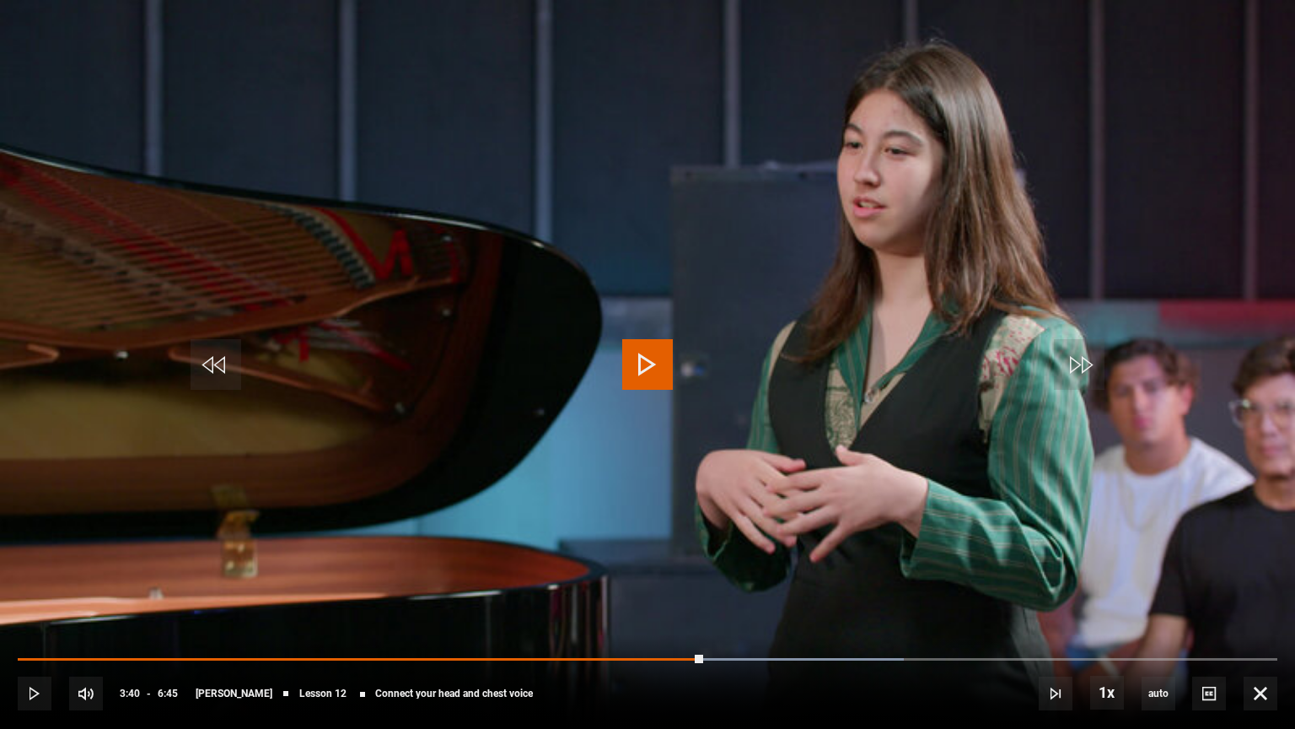
click at [616, 321] on video "Video Player" at bounding box center [647, 364] width 1295 height 729
click at [646, 344] on span "Video Player" at bounding box center [647, 364] width 51 height 51
click at [654, 384] on span "Video Player" at bounding box center [647, 364] width 51 height 51
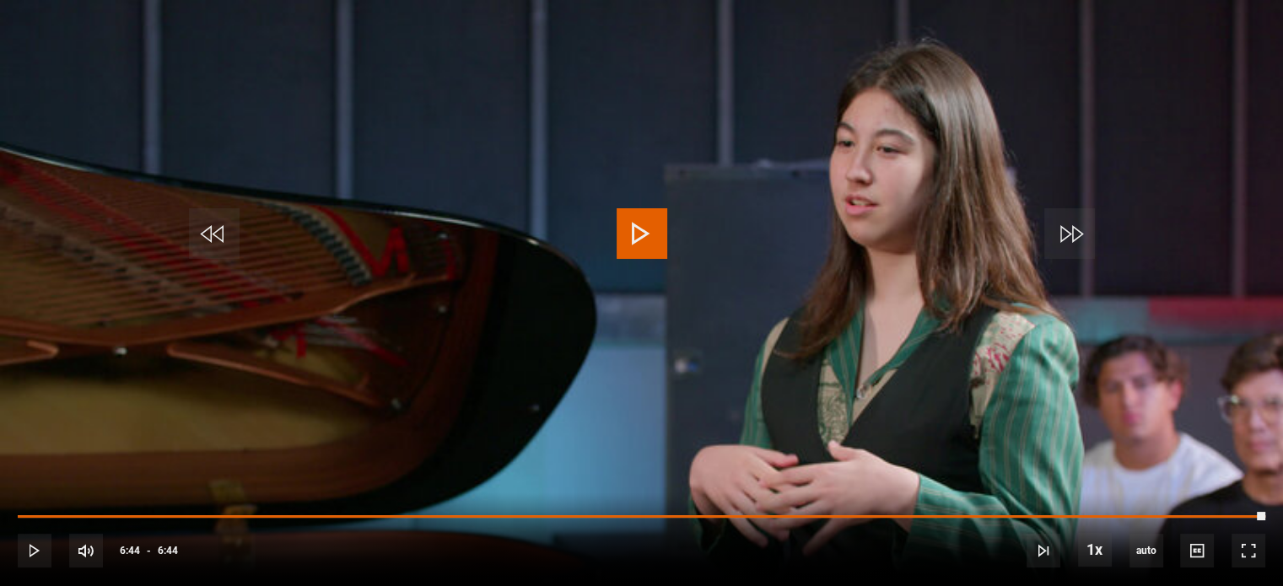
scroll to position [1171, 0]
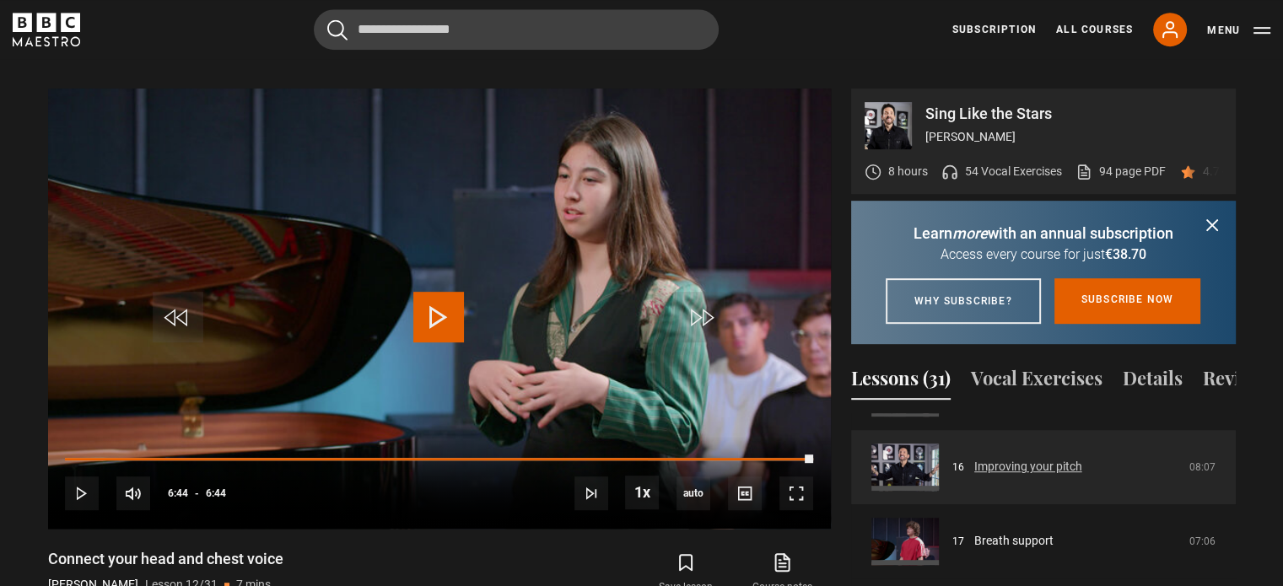
click at [1082, 476] on link "Improving your pitch" at bounding box center [1028, 467] width 108 height 18
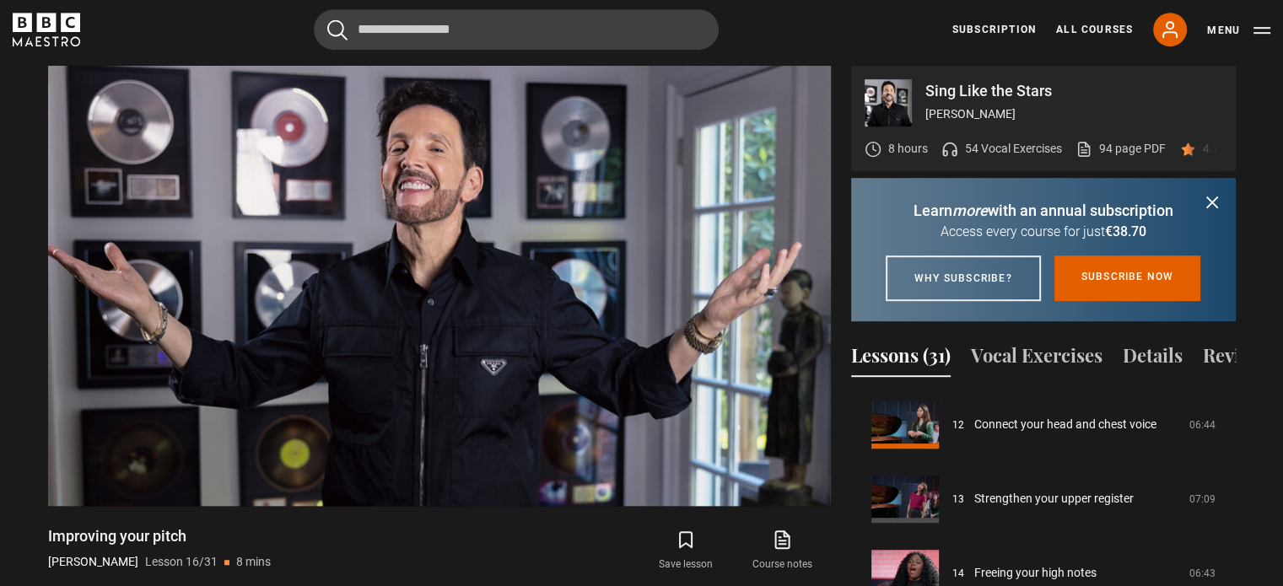
scroll to position [827, 0]
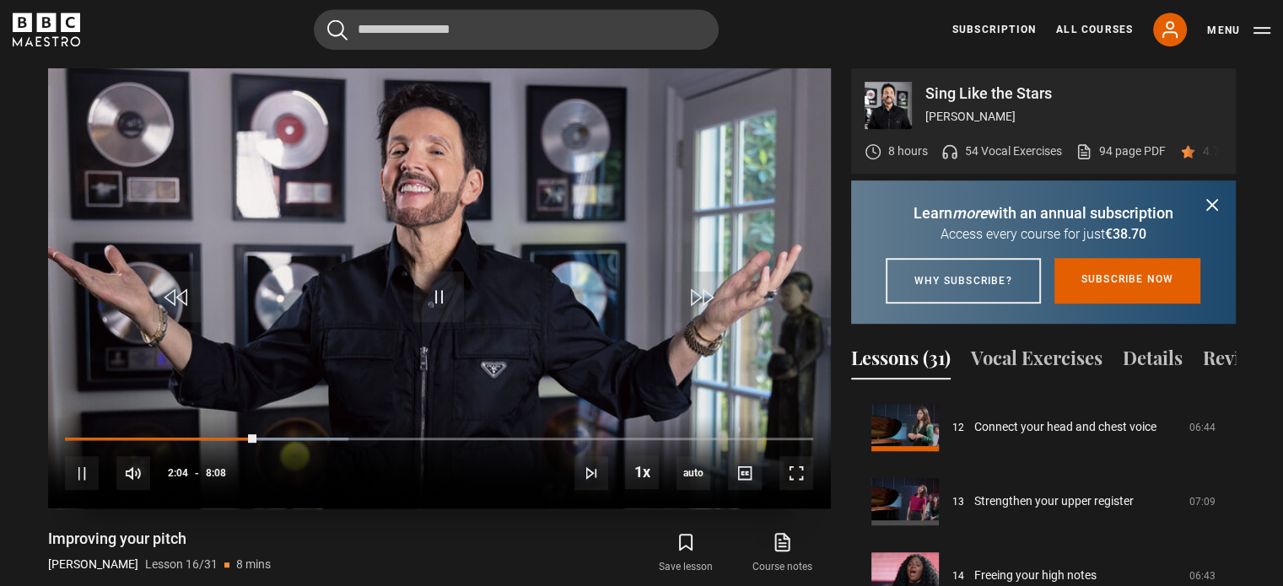
click at [356, 260] on video "Video Player" at bounding box center [439, 288] width 783 height 440
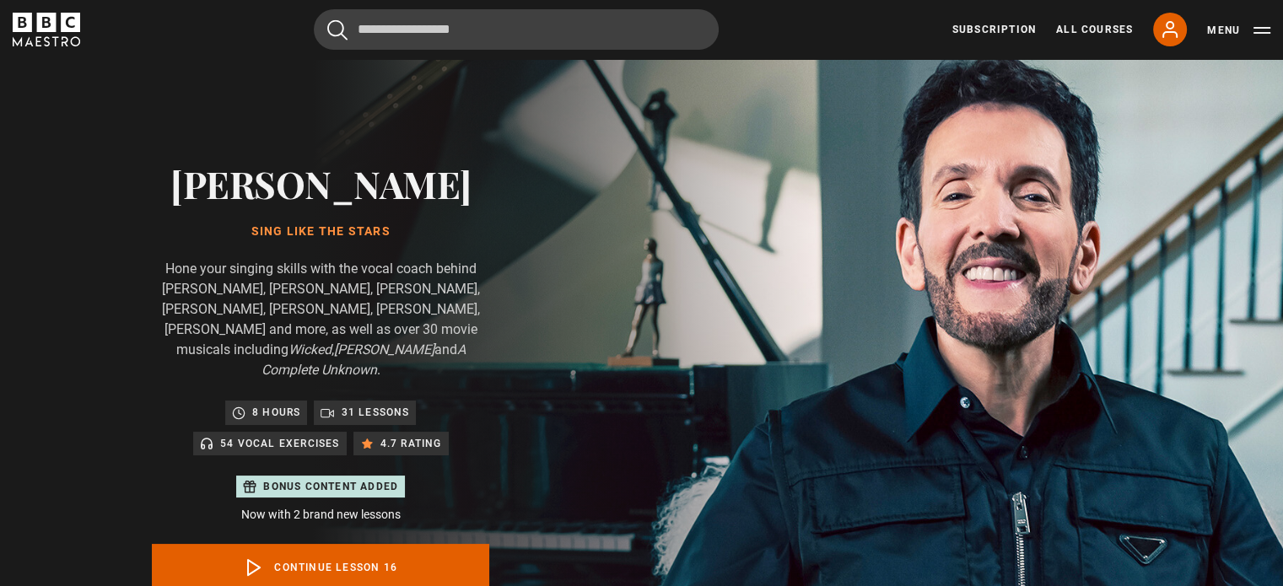
scroll to position [30, 0]
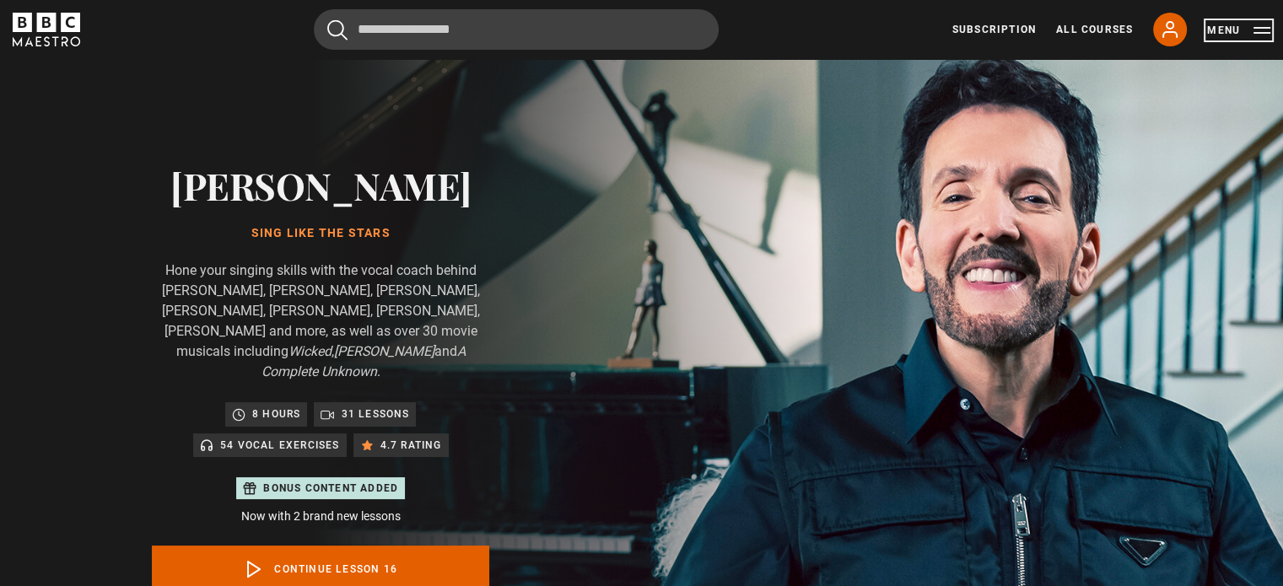
click at [1268, 35] on button "Menu" at bounding box center [1238, 30] width 63 height 17
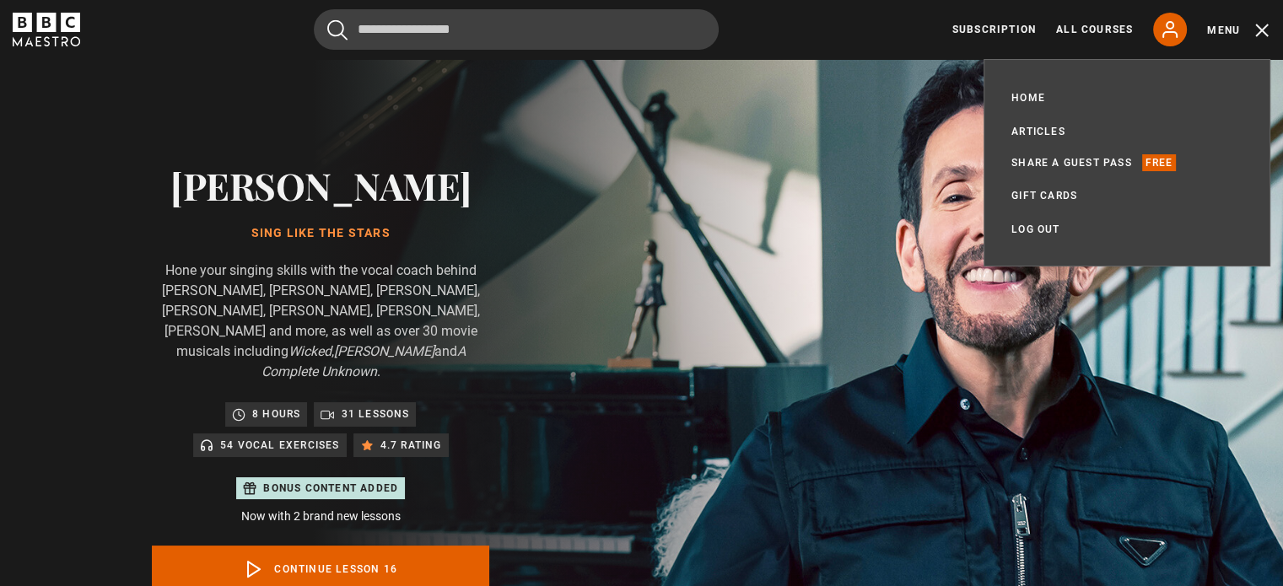
click at [906, 175] on img at bounding box center [700, 413] width 1283 height 768
click at [642, 130] on div "[PERSON_NAME] Sing Like the Stars Hone your singing skills with the vocal coach…" at bounding box center [321, 413] width 642 height 768
click at [1213, 218] on ul "Home All Courses Subscription Articles Share a guest pass Free Gift Cards My Ac…" at bounding box center [1126, 163] width 231 height 152
click at [1191, 297] on img at bounding box center [700, 413] width 1283 height 768
click at [1207, 31] on button "Menu" at bounding box center [1238, 30] width 63 height 17
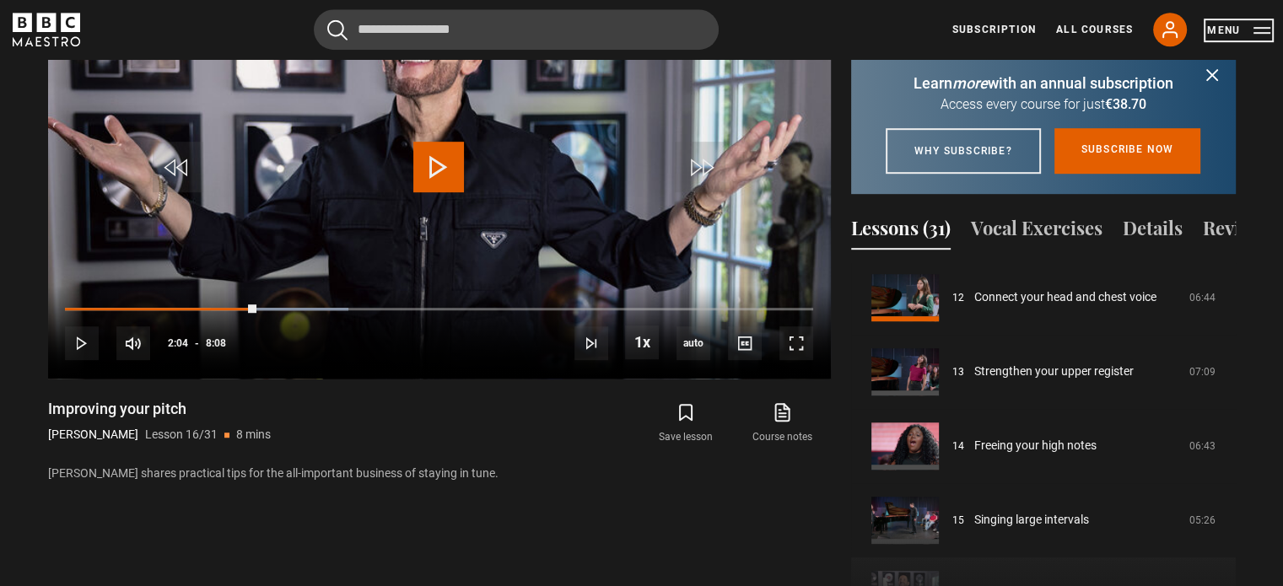
scroll to position [957, 0]
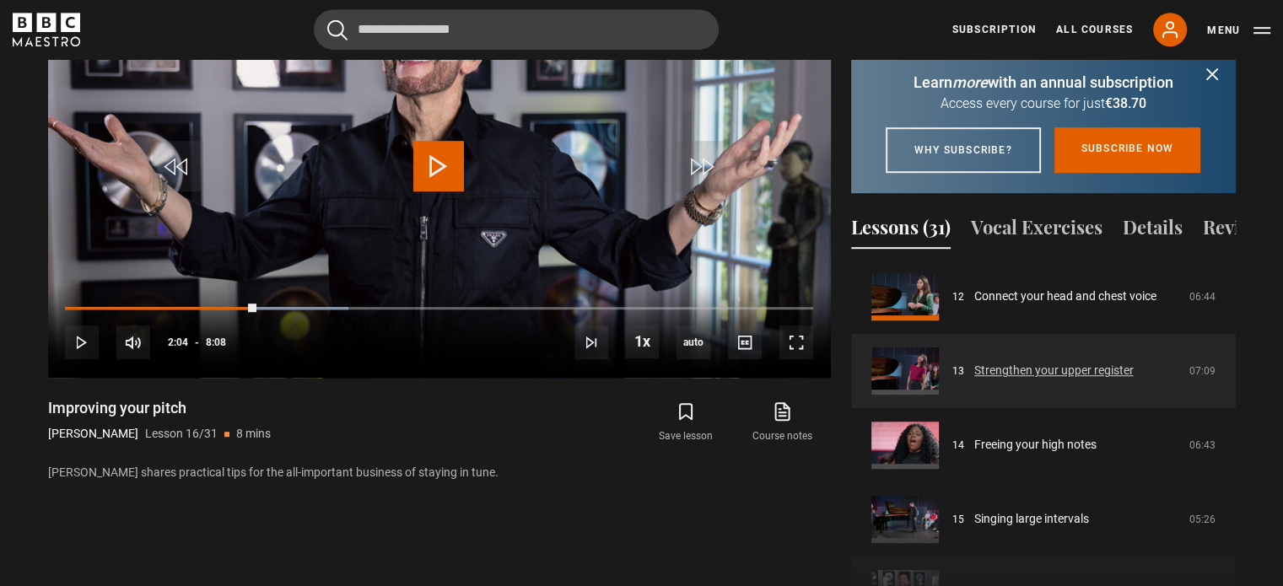
click at [1037, 380] on link "Strengthen your upper register" at bounding box center [1053, 371] width 159 height 18
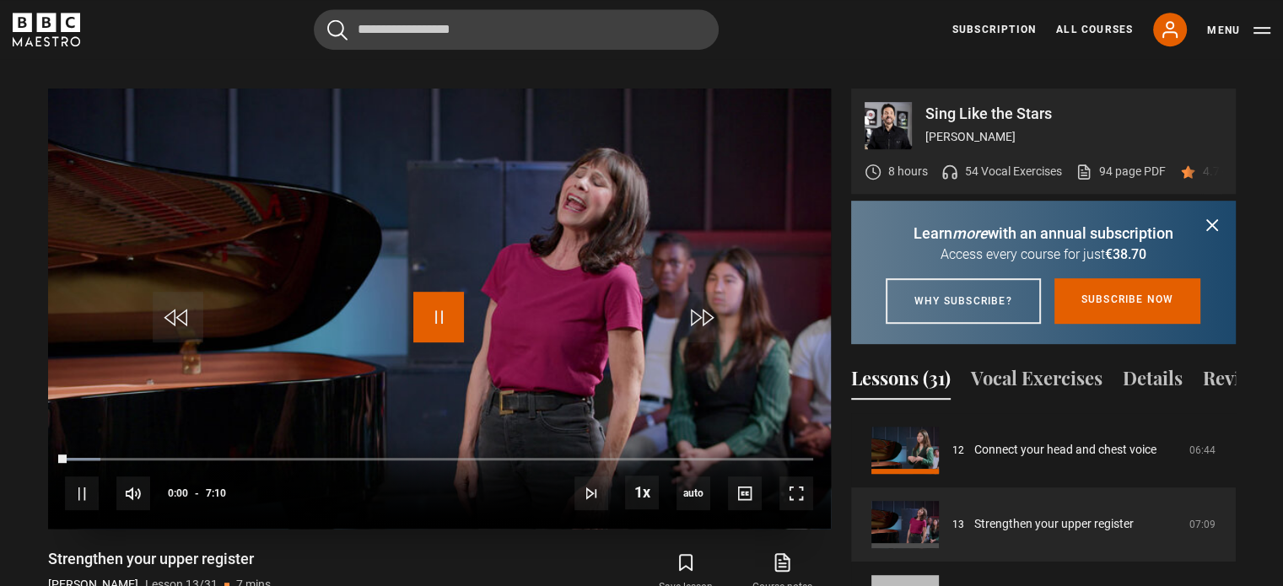
click at [452, 299] on span "Video Player" at bounding box center [438, 317] width 51 height 51
